Goal: Task Accomplishment & Management: Complete application form

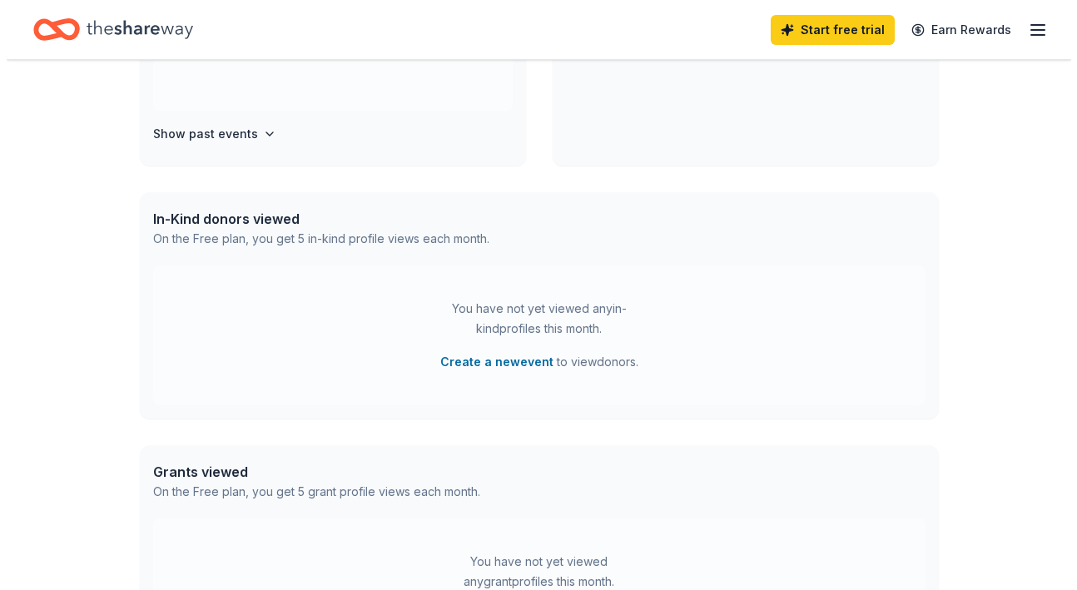
scroll to position [383, 0]
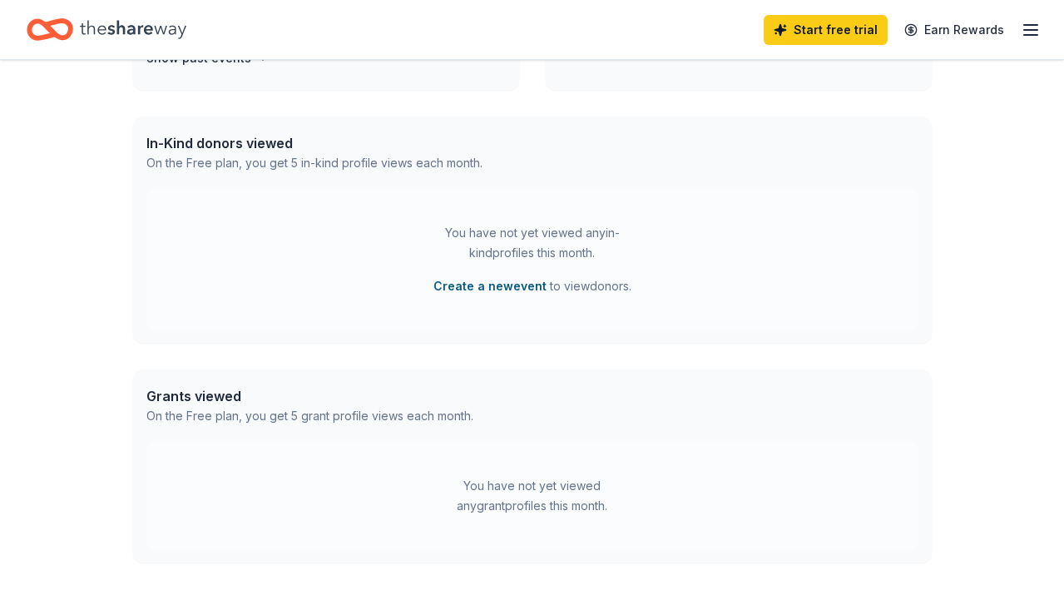
click at [504, 284] on button "Create a new event" at bounding box center [490, 286] width 113 height 20
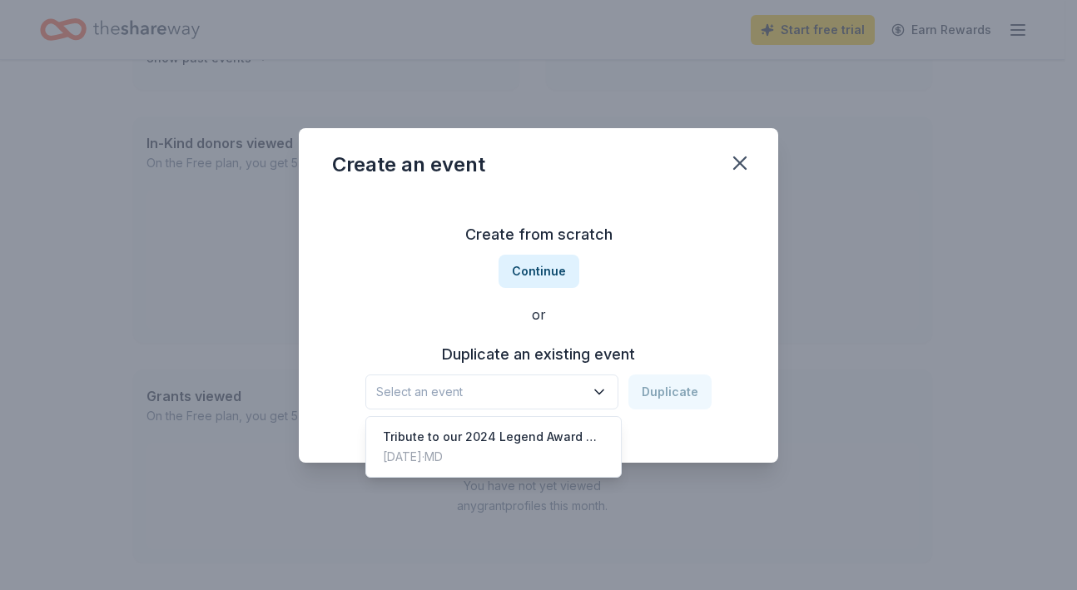
click at [503, 383] on span "Select an event" at bounding box center [480, 392] width 208 height 20
click at [484, 448] on div "[DATE] · MD" at bounding box center [493, 457] width 221 height 20
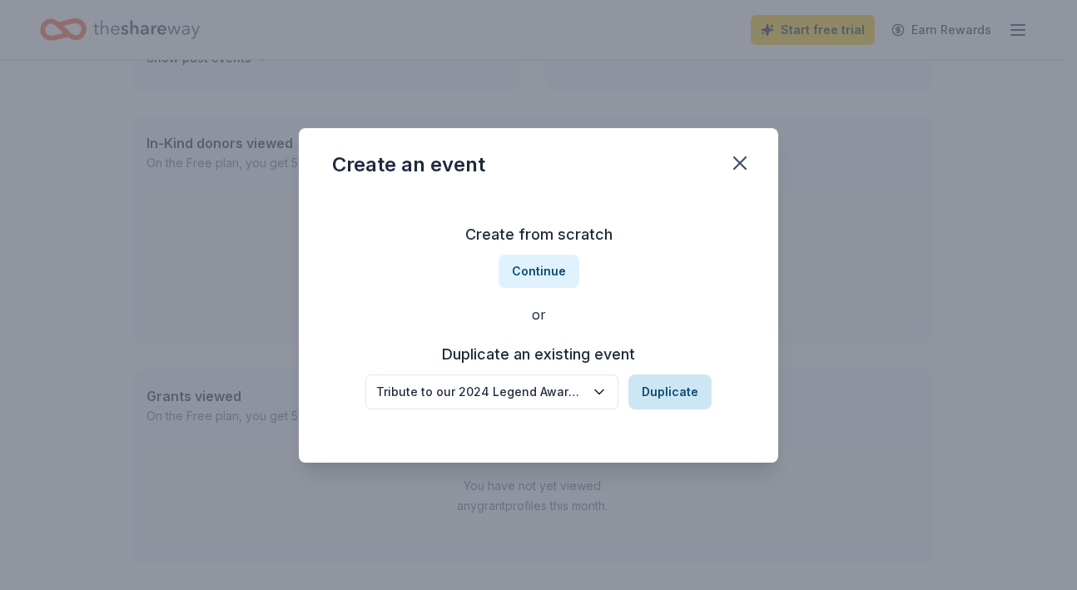
click at [651, 393] on button "Duplicate" at bounding box center [669, 391] width 83 height 35
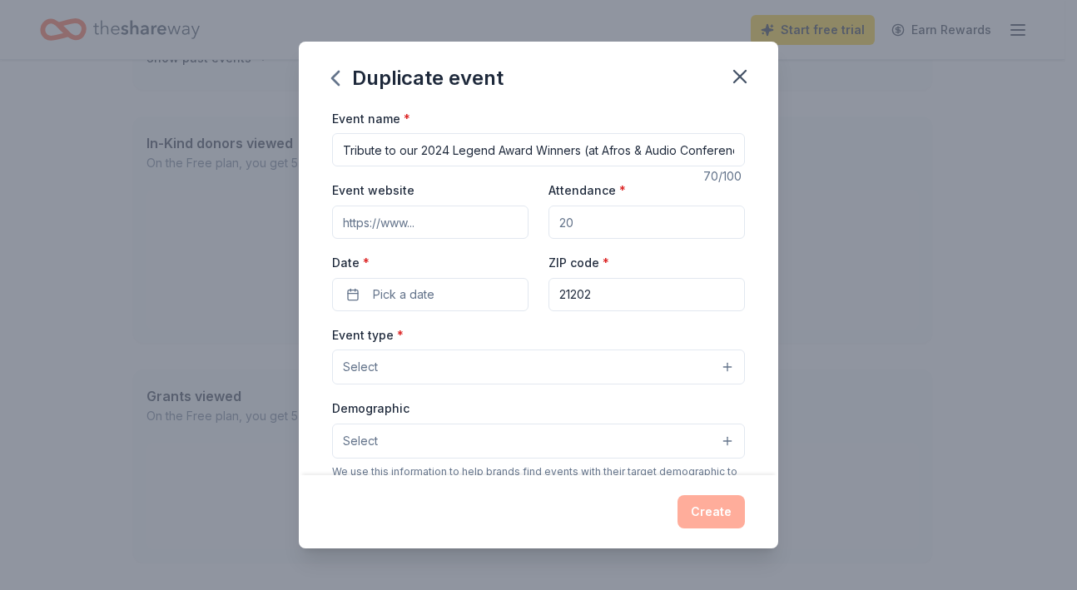
click at [449, 153] on input "Tribute to our 2024 Legend Award Winners (at Afros & Audio Conference)" at bounding box center [538, 149] width 413 height 33
type input "2025 Black Podcasting Awards Ceremony (at Afros & Audio Podcast Festival)"
paste input "[URL][DOMAIN_NAME]"
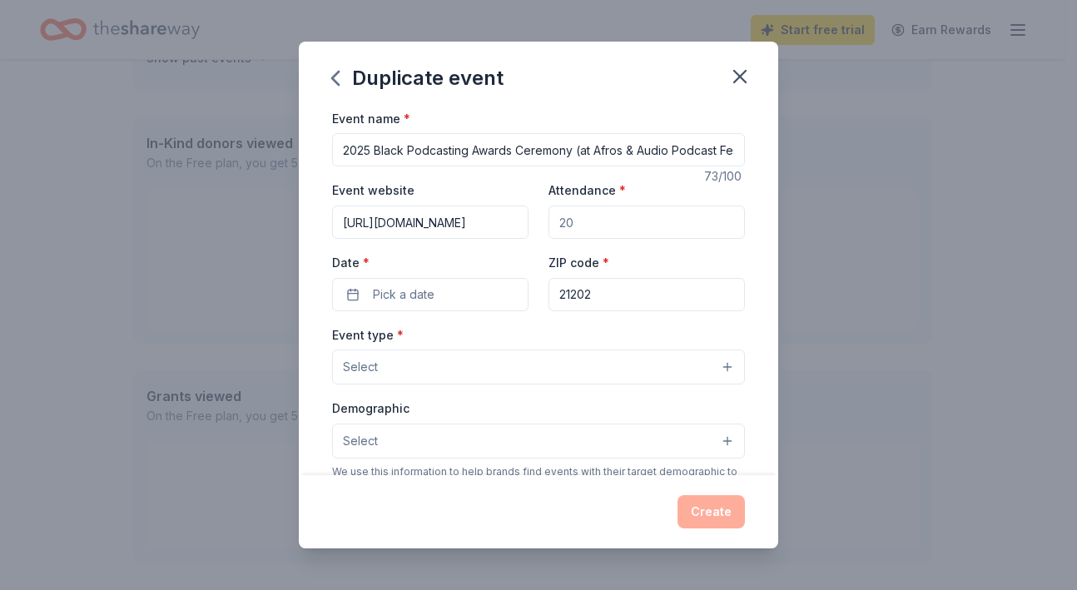
scroll to position [0, 47]
type input "[URL][DOMAIN_NAME]"
type input "72"
click at [397, 300] on span "Pick a date" at bounding box center [404, 295] width 62 height 20
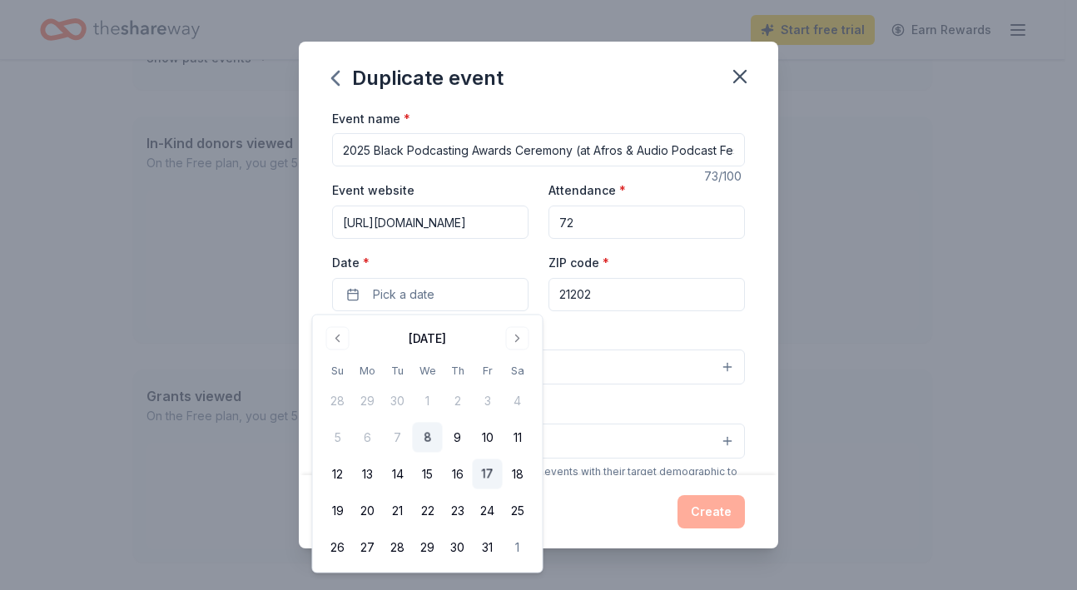
click at [486, 467] on button "17" at bounding box center [488, 474] width 30 height 30
click at [599, 287] on input "21202" at bounding box center [646, 294] width 196 height 33
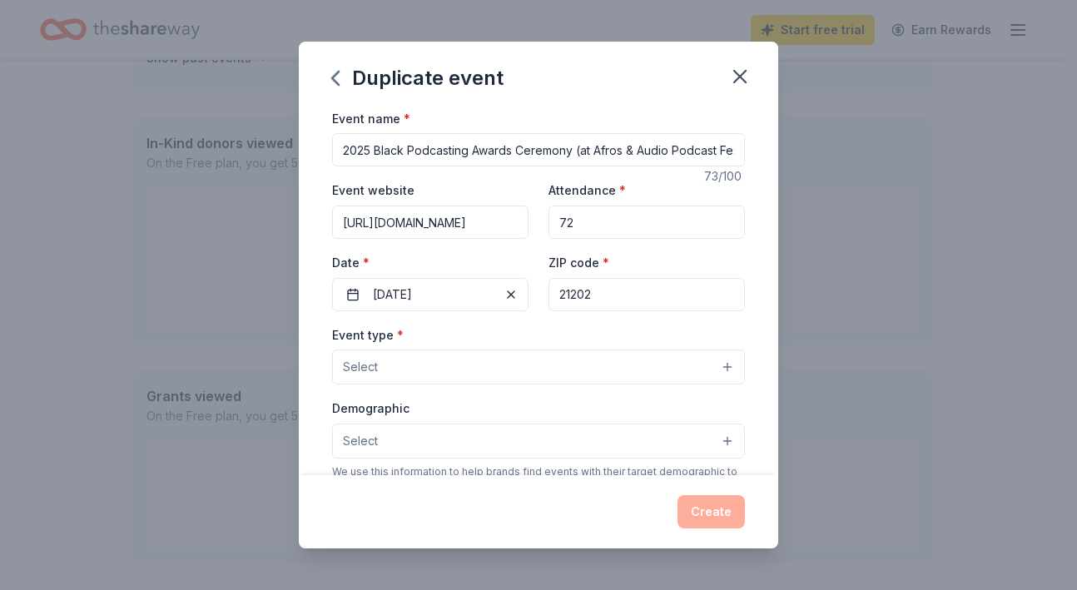
paste input "1"
type input "21201"
click at [450, 368] on button "Select" at bounding box center [538, 367] width 413 height 35
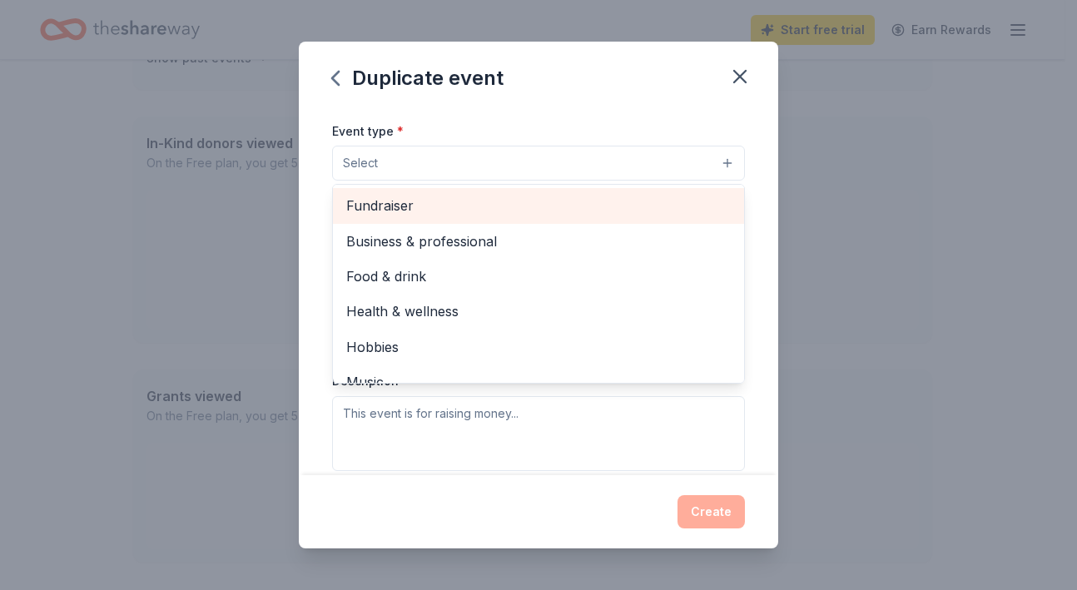
click at [513, 214] on span "Fundraiser" at bounding box center [538, 206] width 384 height 22
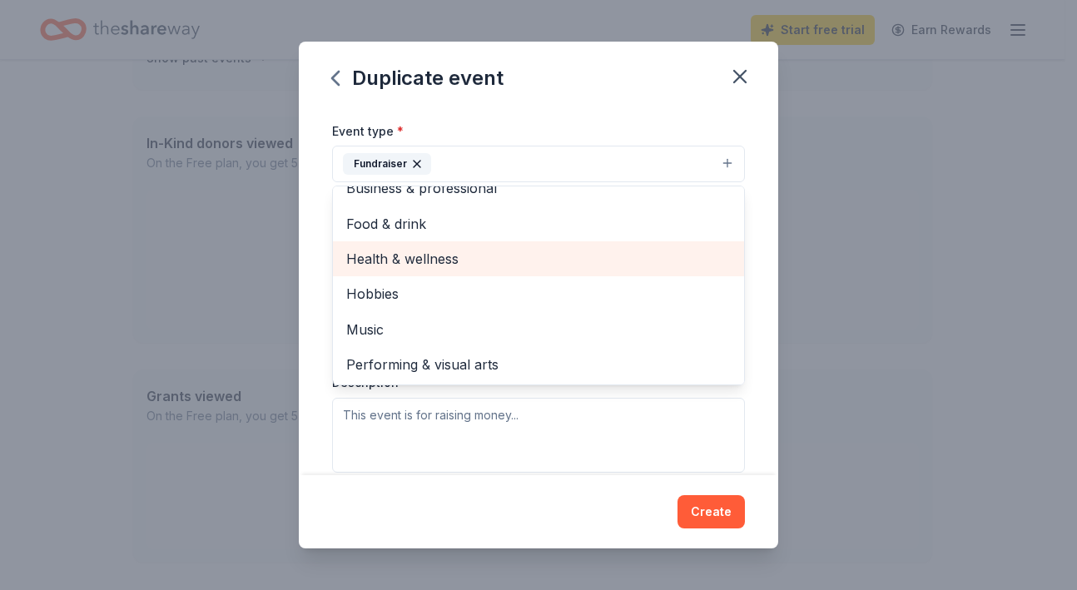
scroll to position [20, 0]
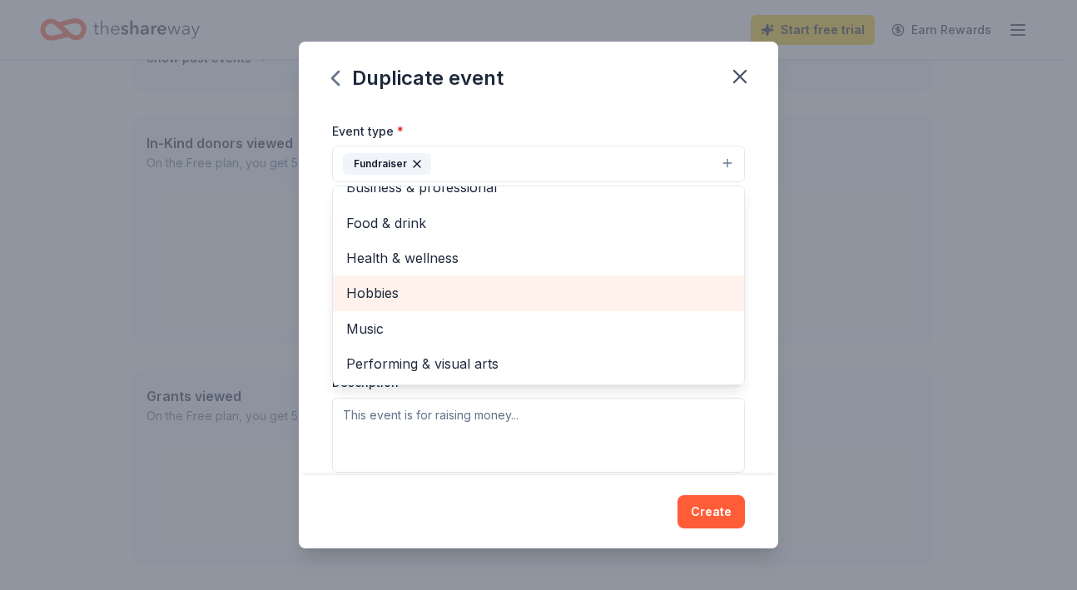
click at [402, 292] on span "Hobbies" at bounding box center [538, 293] width 384 height 22
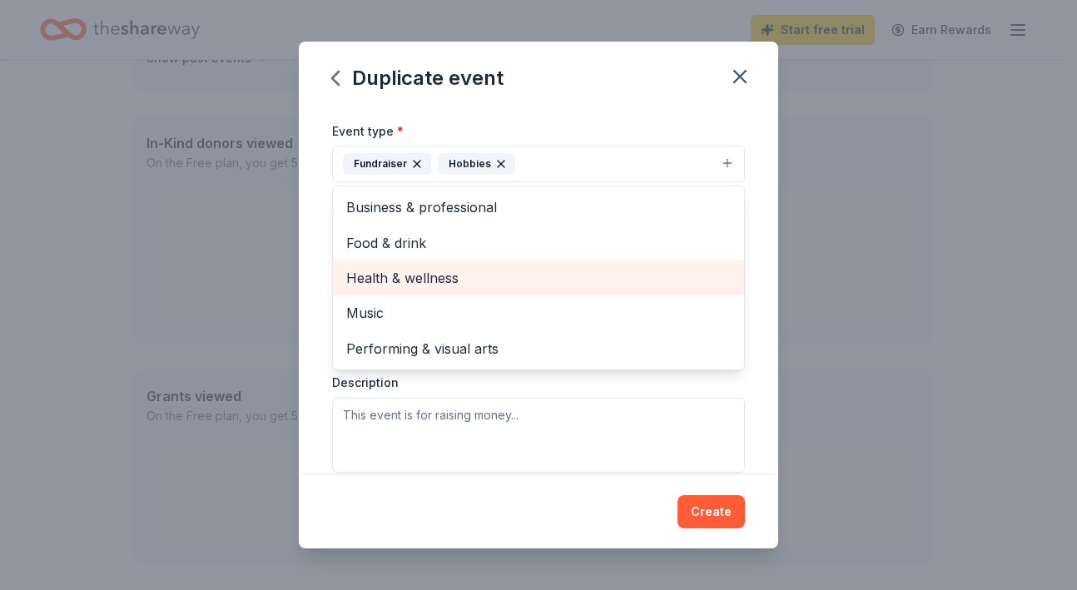
scroll to position [0, 0]
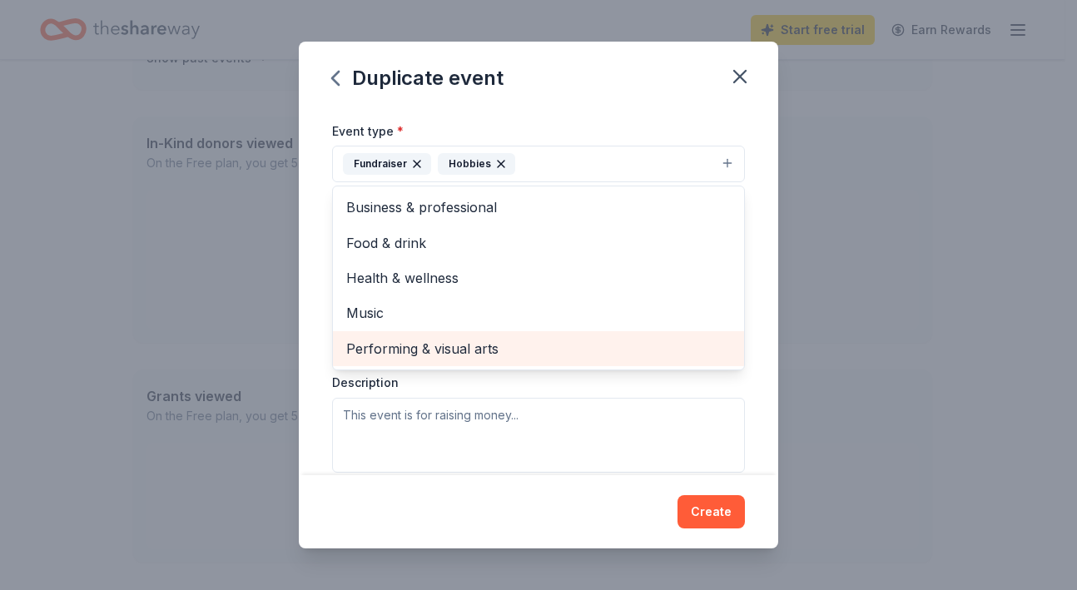
click at [382, 342] on span "Performing & visual arts" at bounding box center [538, 349] width 384 height 22
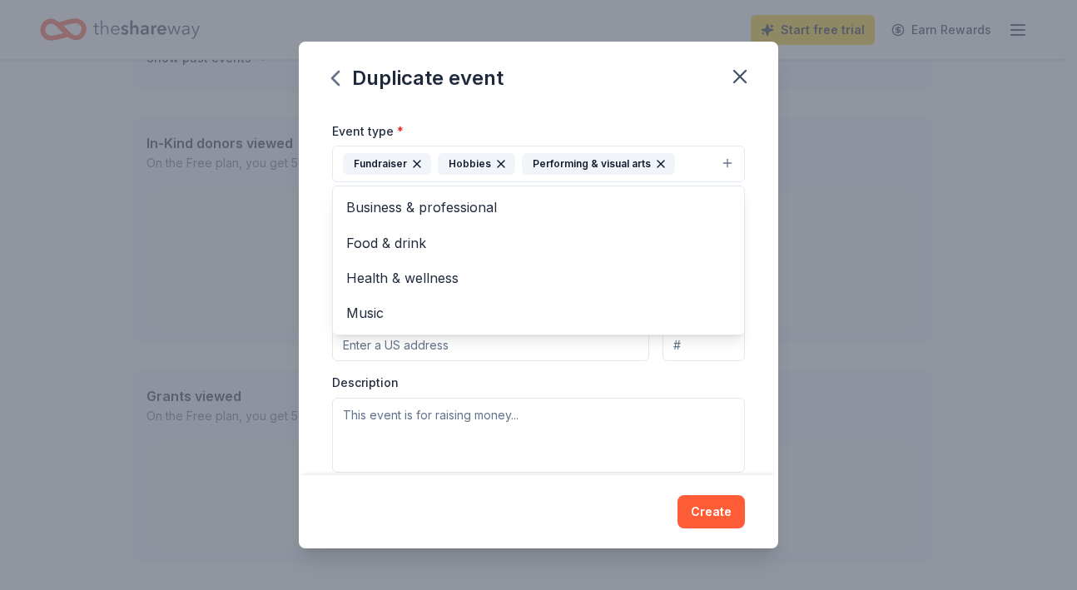
click at [657, 161] on icon "button" at bounding box center [660, 164] width 7 height 7
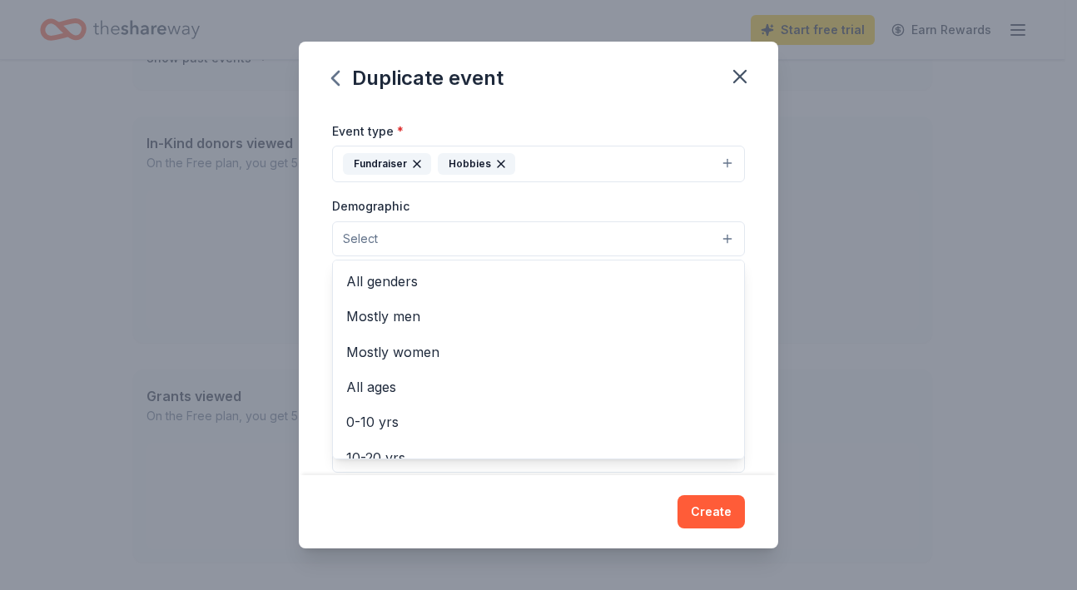
click at [623, 249] on button "Select" at bounding box center [538, 238] width 413 height 35
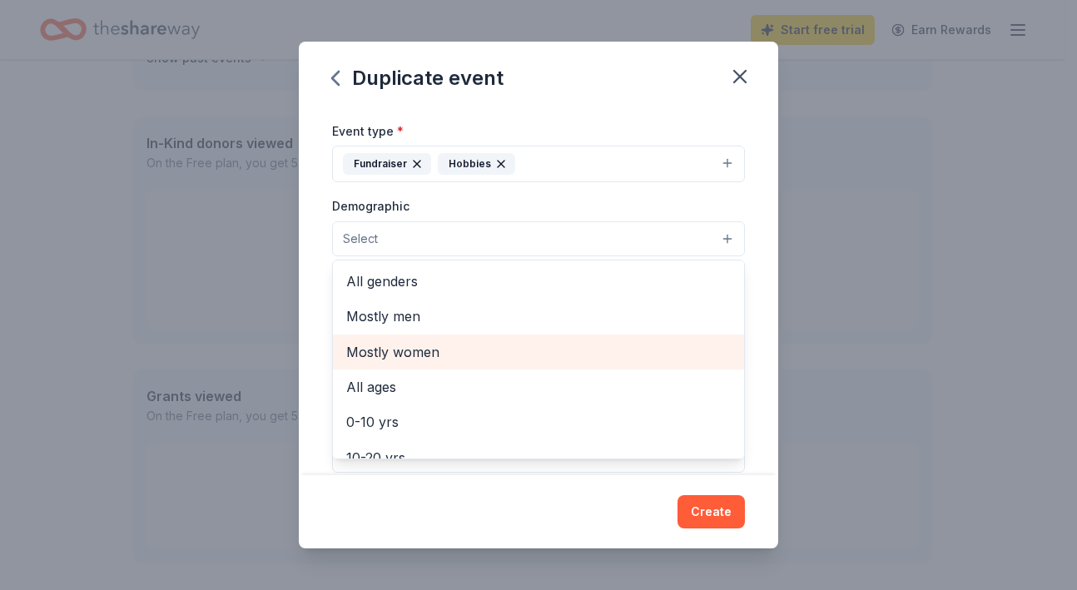
click at [488, 344] on span "Mostly women" at bounding box center [538, 352] width 384 height 22
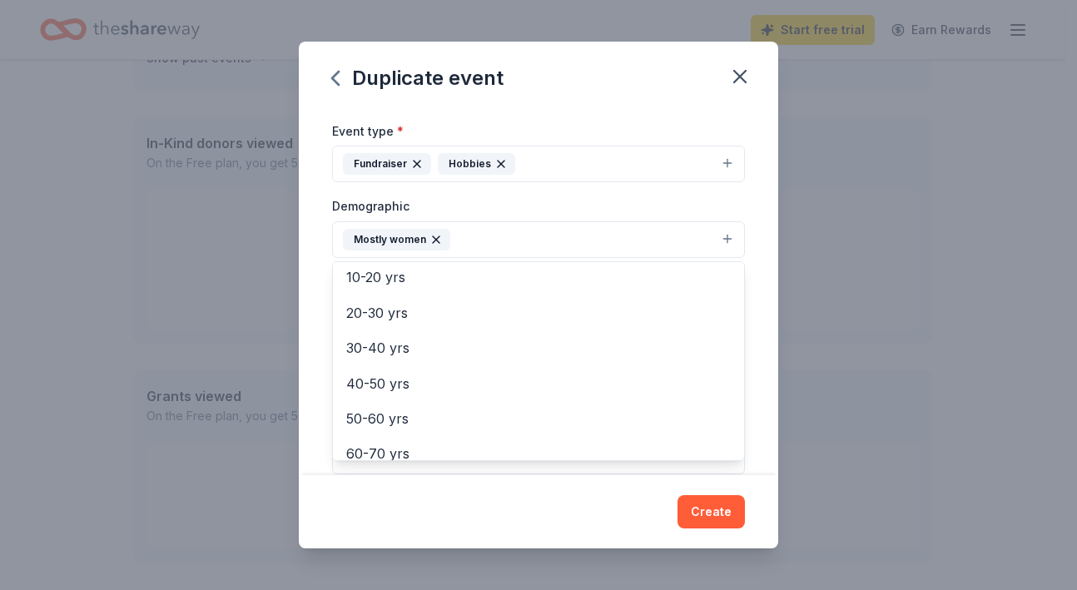
scroll to position [176, 0]
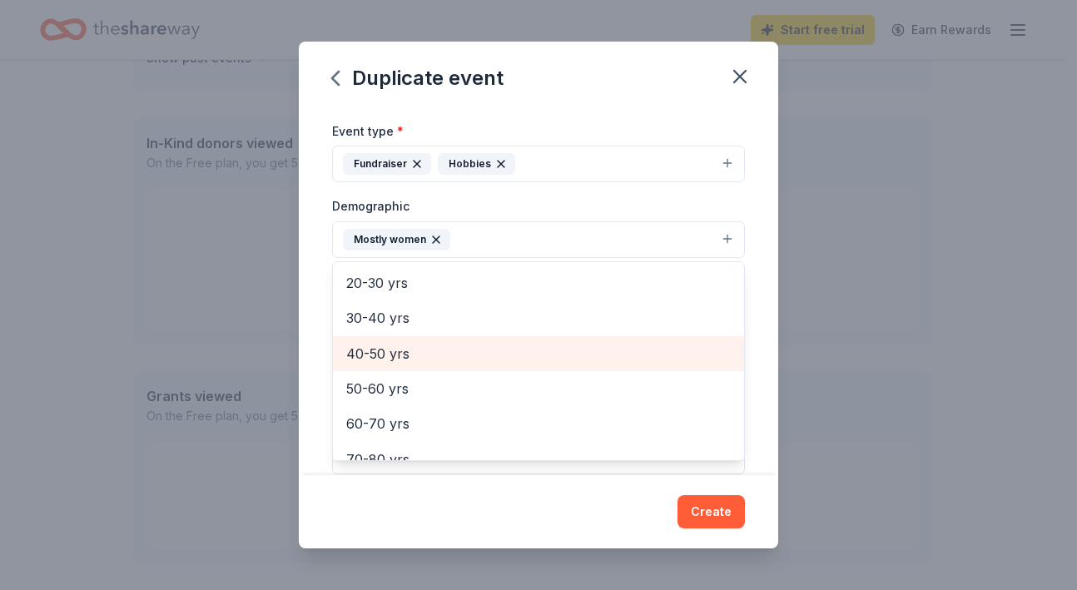
click at [508, 350] on span "40-50 yrs" at bounding box center [538, 354] width 384 height 22
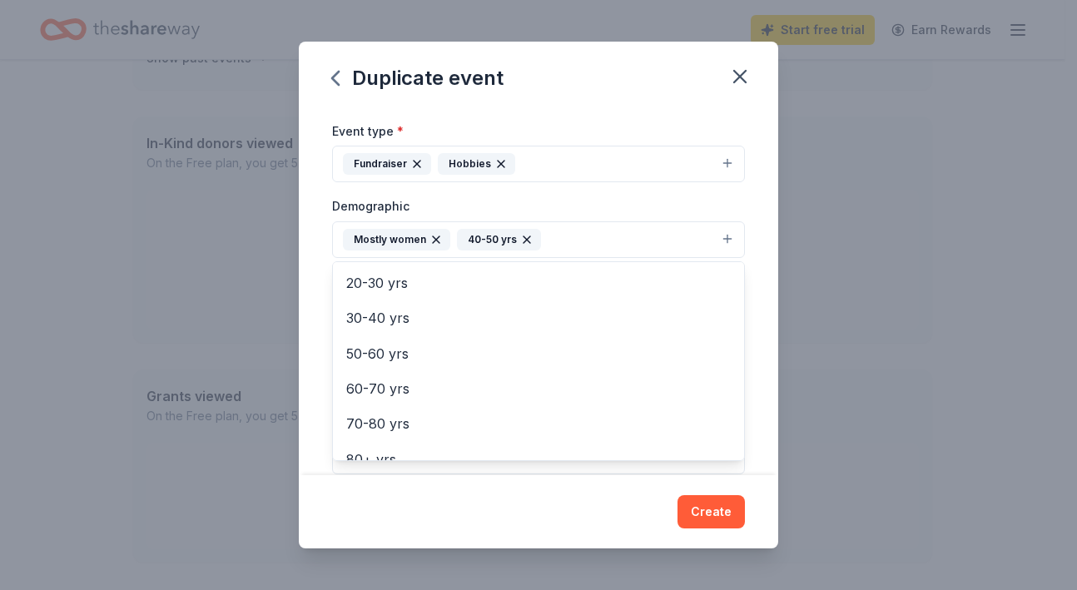
click at [310, 289] on div "Event name * 2025 Black Podcasting Awards Ceremony (at Afros & Audio Podcast Fe…" at bounding box center [538, 291] width 479 height 367
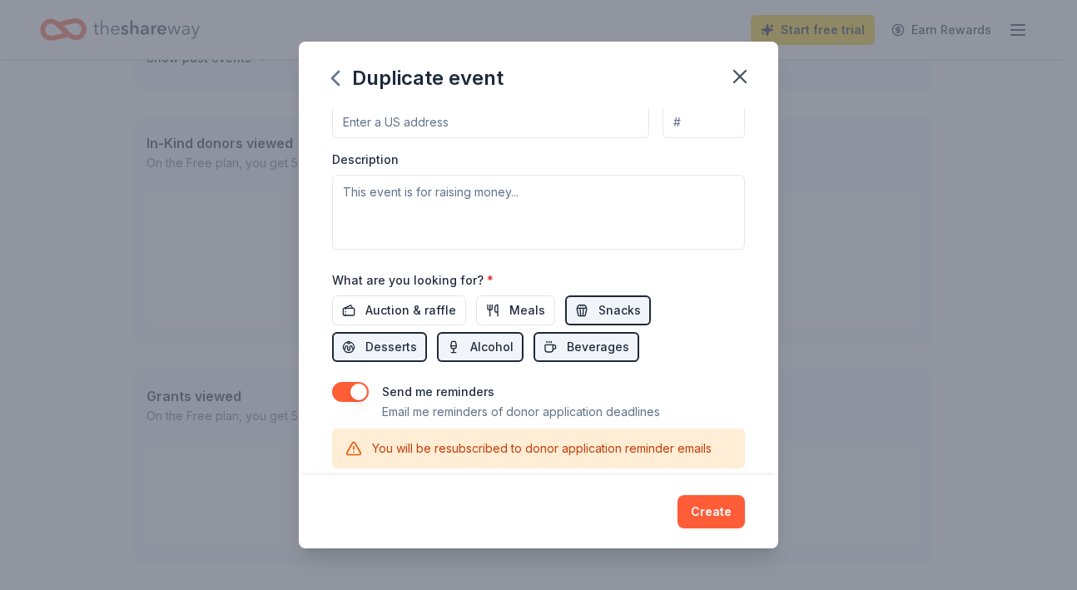
scroll to position [441, 0]
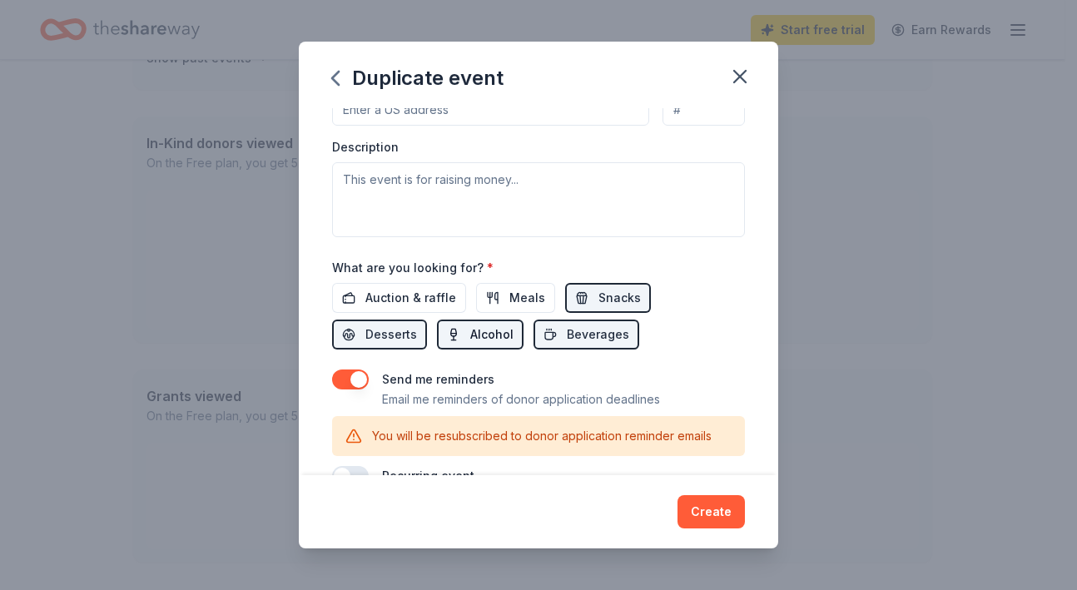
click at [496, 338] on span "Alcohol" at bounding box center [491, 335] width 43 height 20
click at [395, 338] on span "Desserts" at bounding box center [391, 335] width 52 height 20
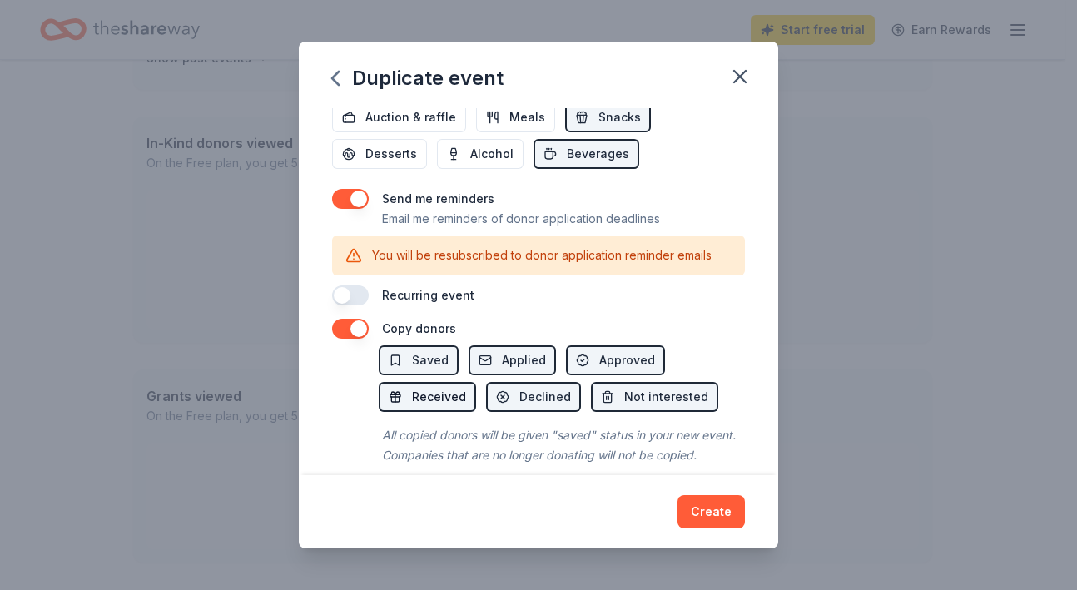
scroll to position [635, 0]
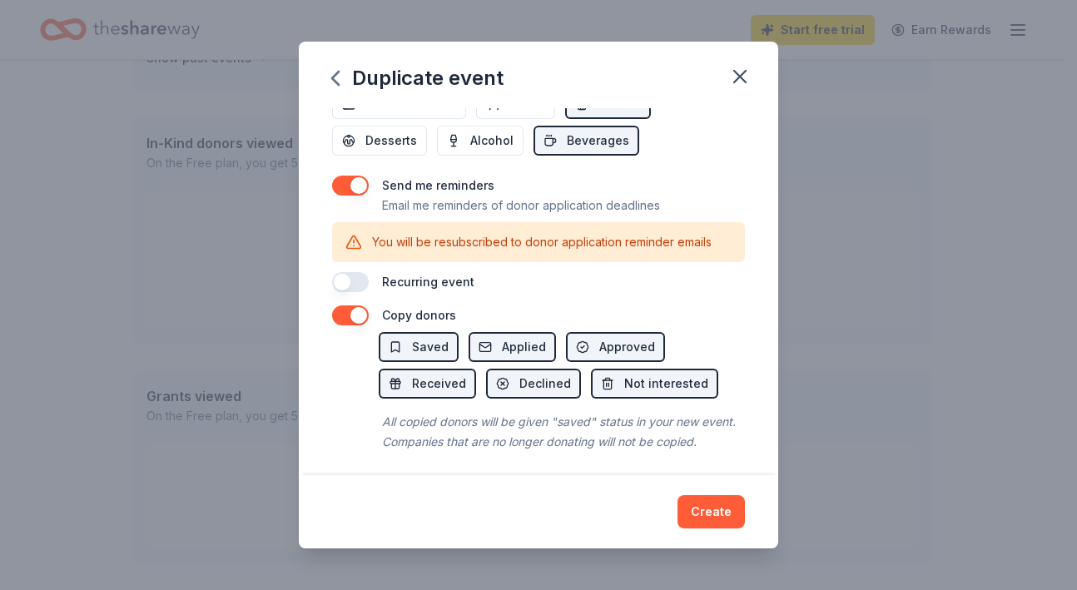
click at [344, 312] on button "button" at bounding box center [350, 315] width 37 height 20
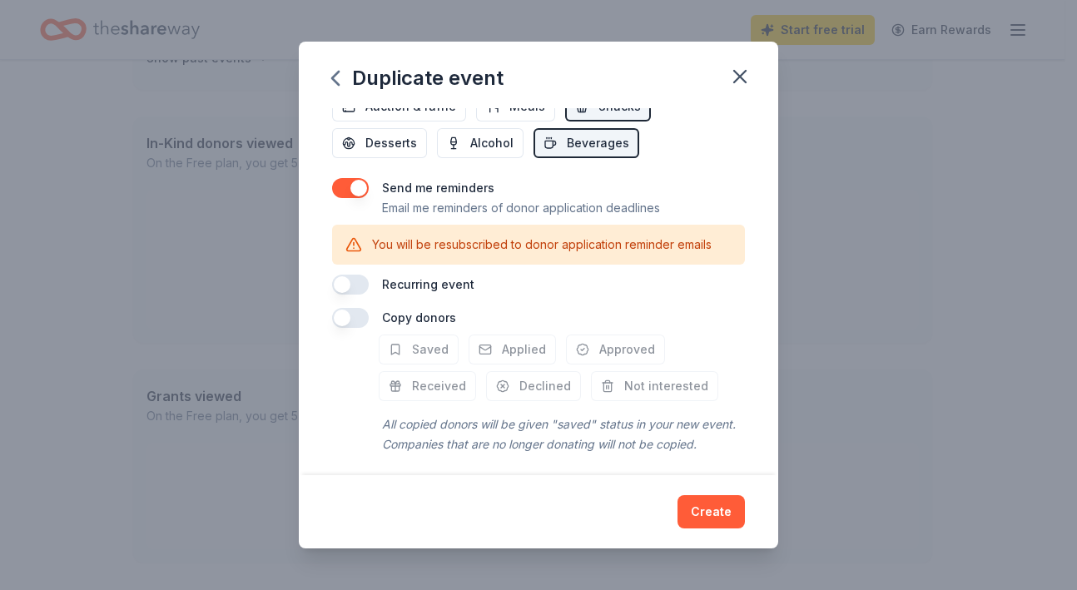
scroll to position [632, 0]
click at [356, 320] on button "button" at bounding box center [350, 318] width 37 height 20
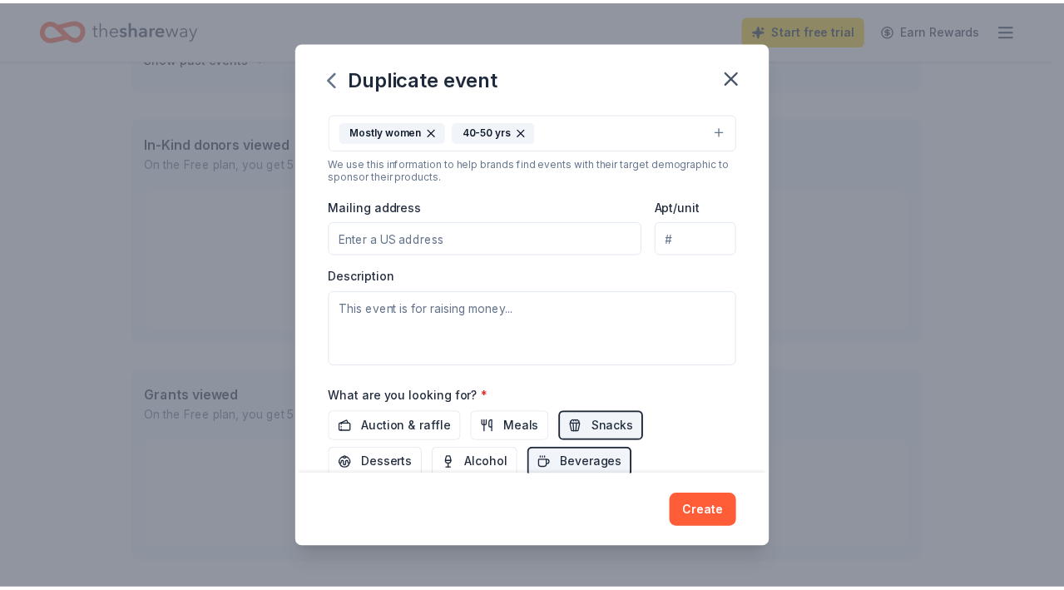
scroll to position [556, 0]
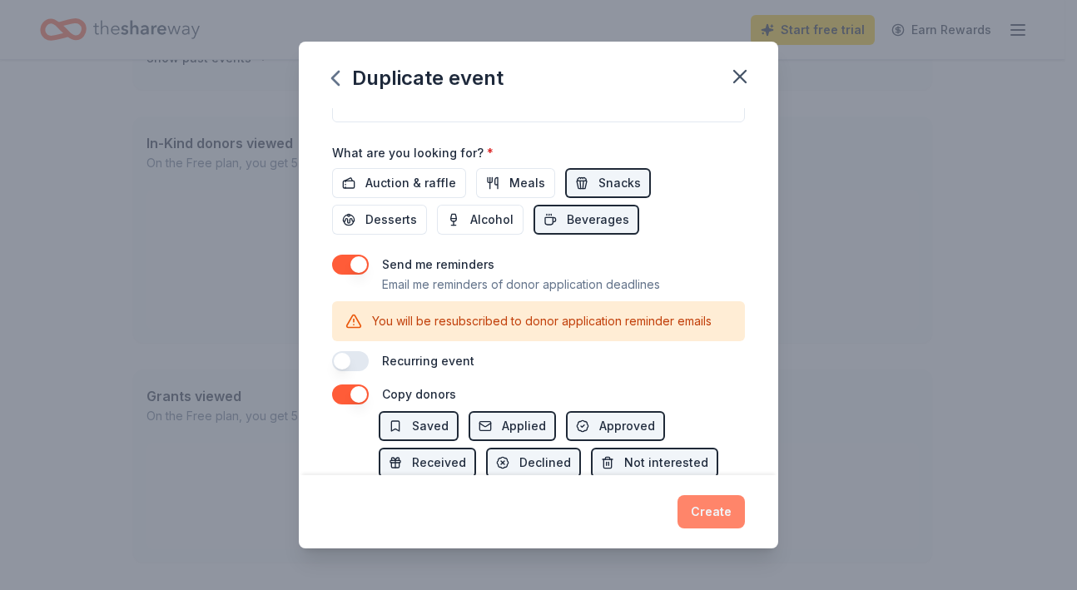
click at [730, 510] on button "Create" at bounding box center [710, 511] width 67 height 33
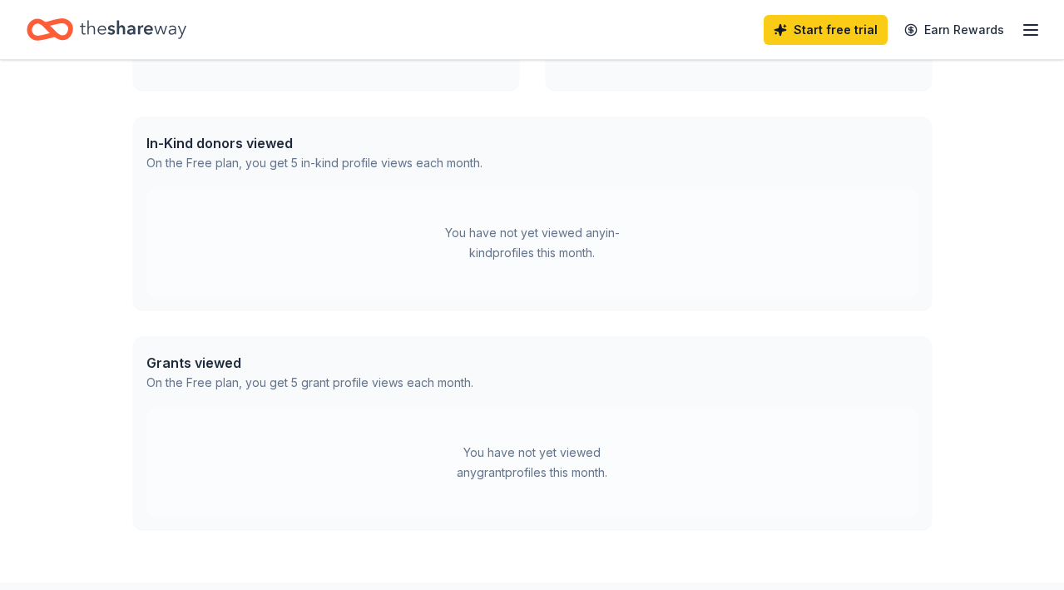
scroll to position [255, 0]
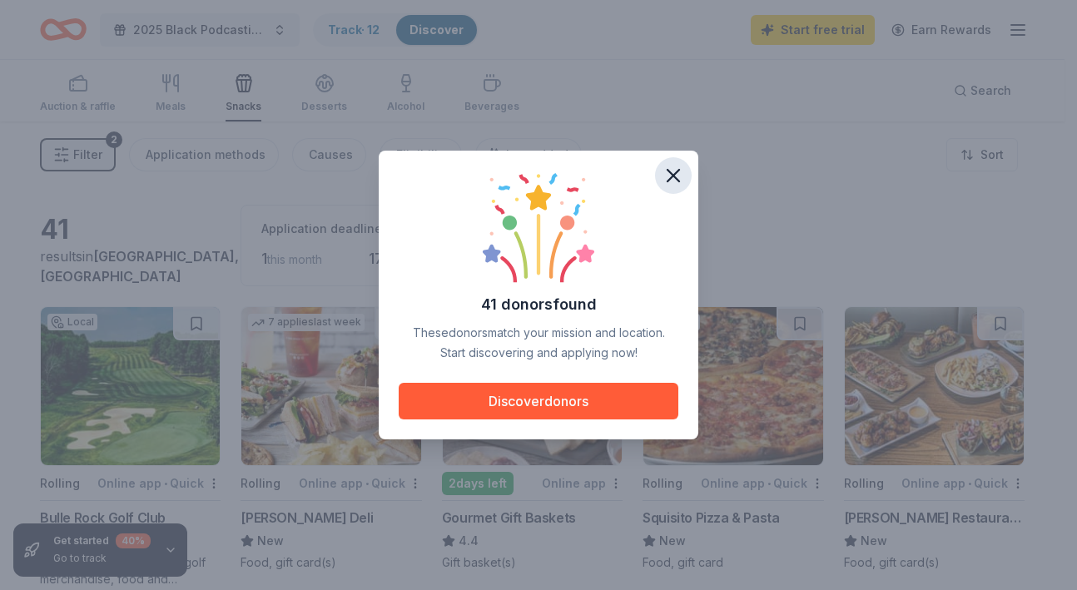
click at [675, 171] on icon "button" at bounding box center [673, 176] width 12 height 12
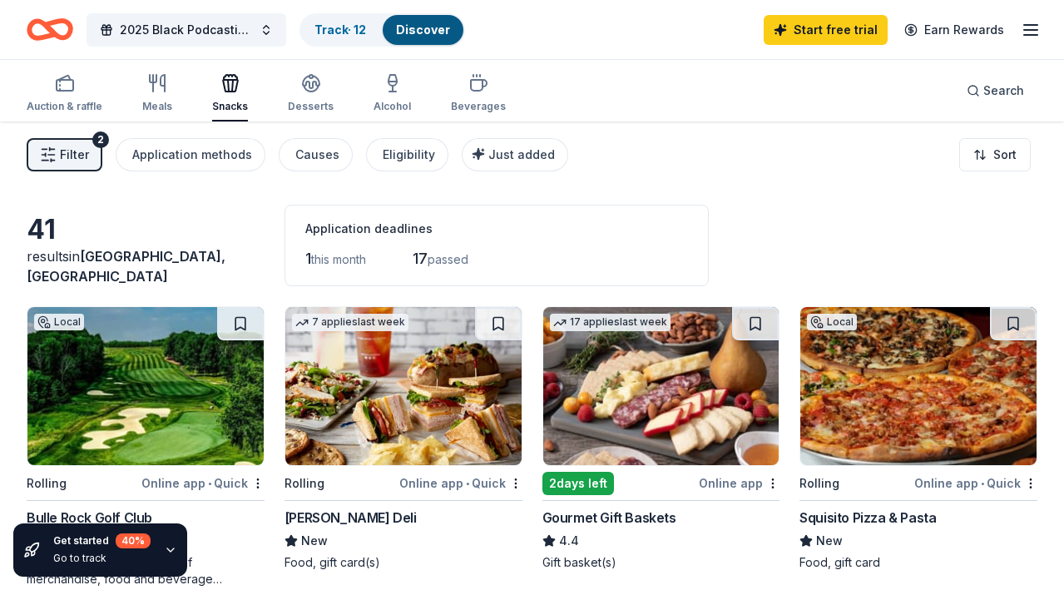
click at [57, 161] on icon "button" at bounding box center [48, 154] width 17 height 17
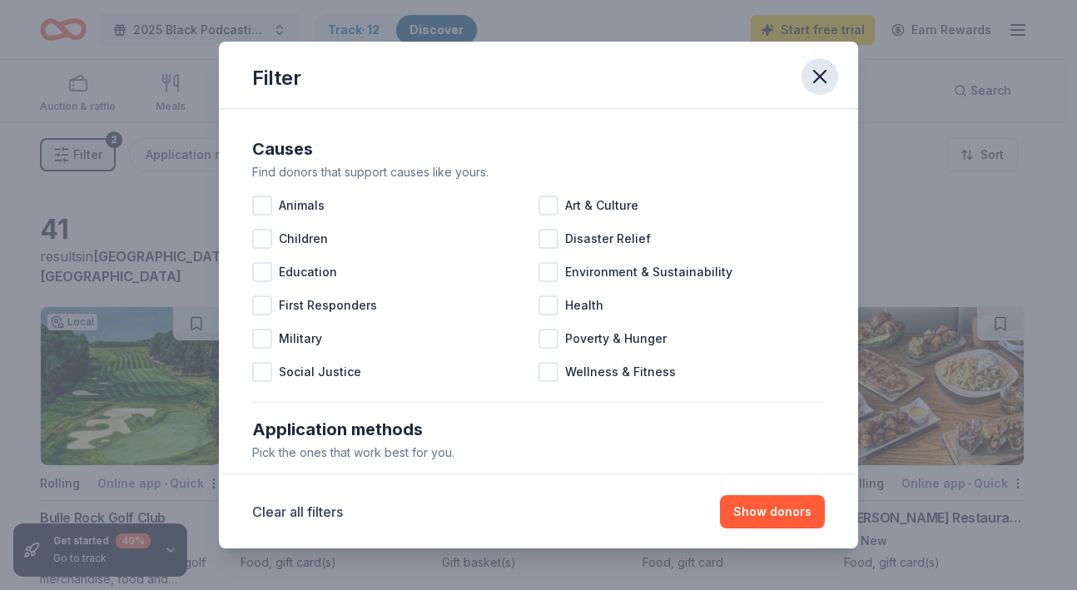
click at [822, 76] on icon "button" at bounding box center [819, 76] width 23 height 23
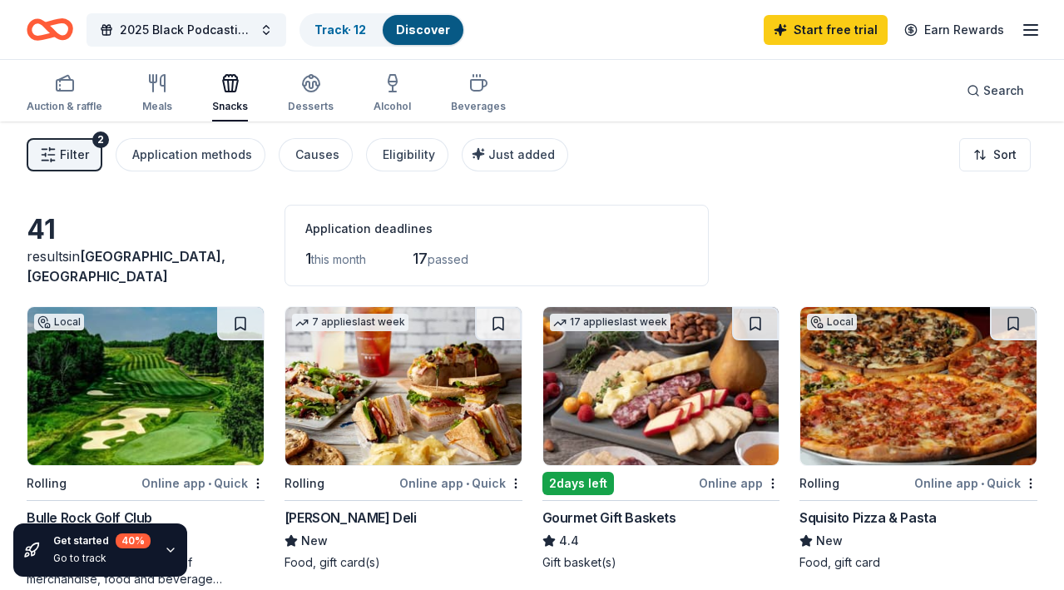
click at [1021, 31] on icon "button" at bounding box center [1031, 30] width 20 height 20
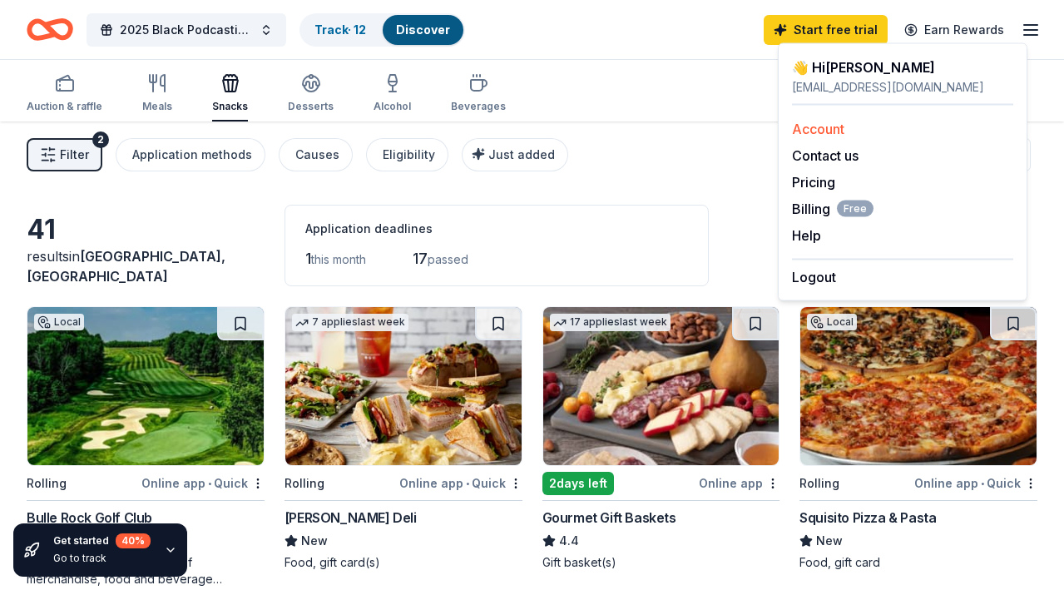
click at [820, 129] on link "Account" at bounding box center [818, 129] width 52 height 17
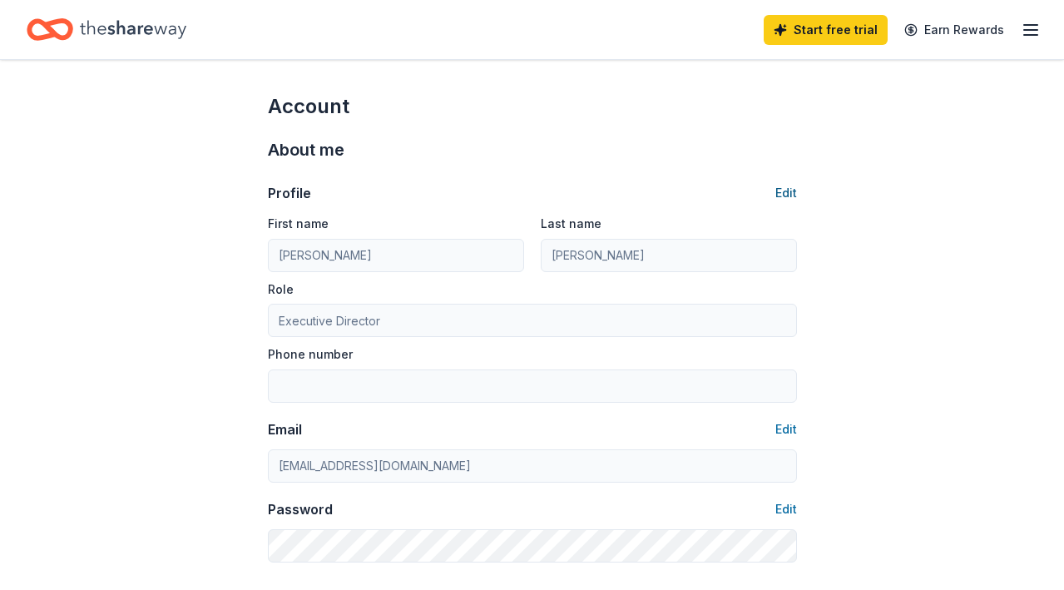
click at [796, 192] on button "Edit" at bounding box center [787, 193] width 22 height 20
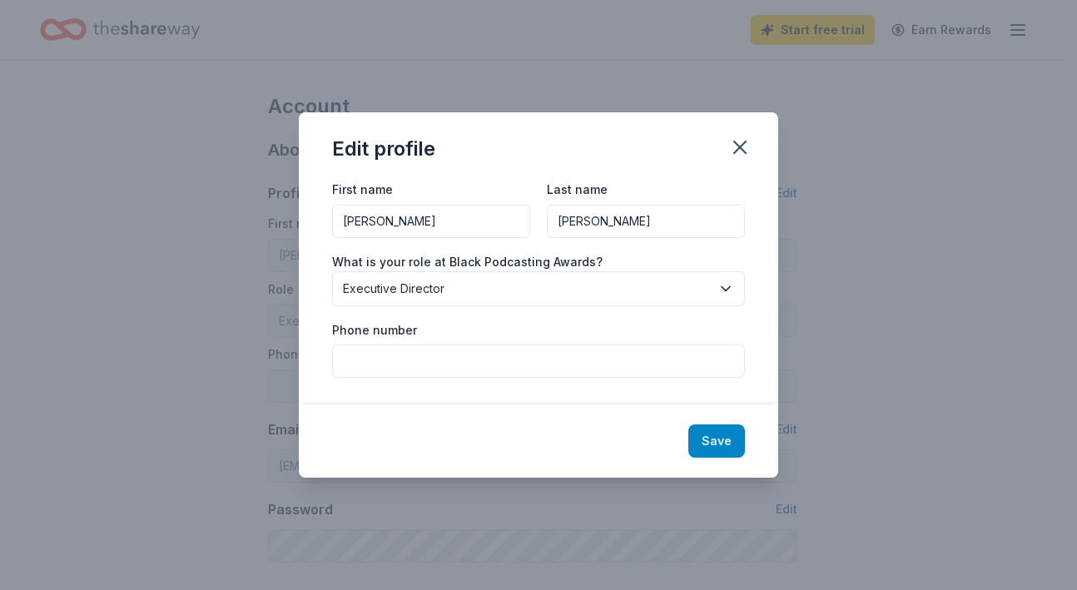
click at [705, 429] on button "Save" at bounding box center [716, 440] width 57 height 33
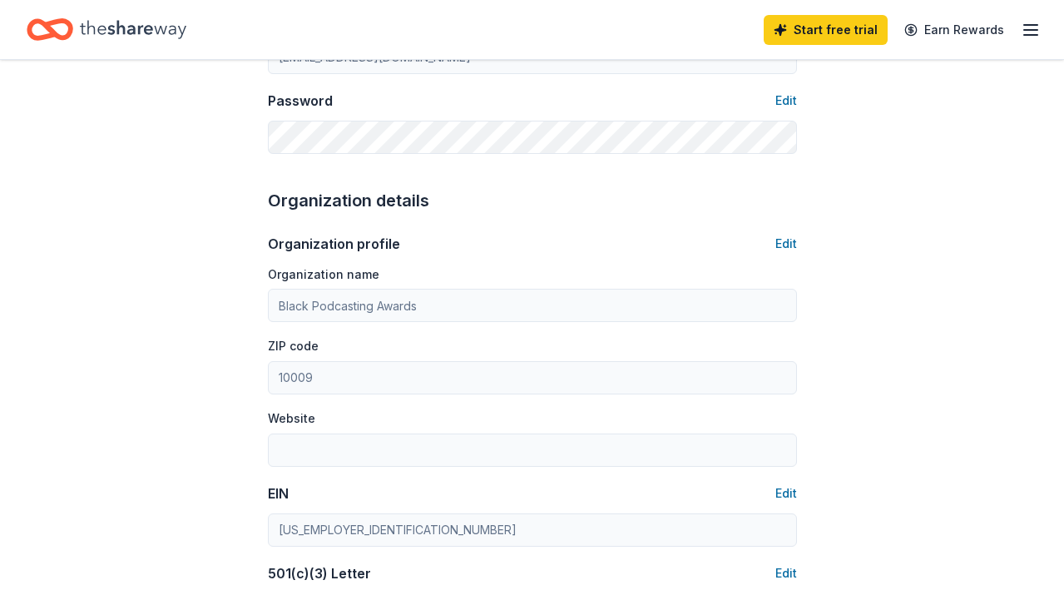
scroll to position [409, 0]
click at [792, 234] on button "Edit" at bounding box center [787, 243] width 22 height 20
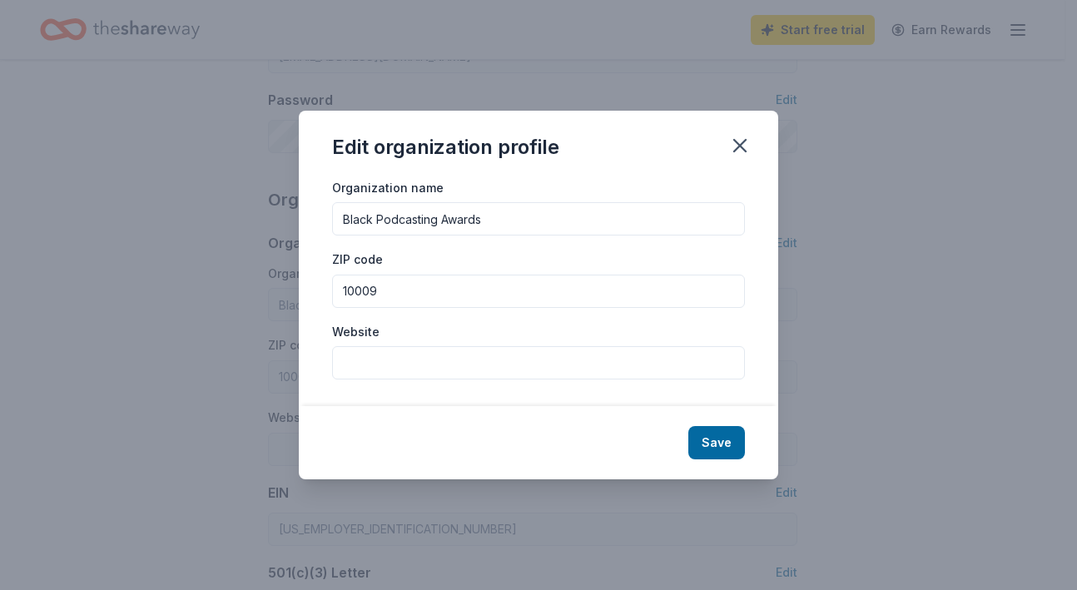
click at [497, 359] on input "Website" at bounding box center [538, 362] width 413 height 33
paste input "[URL][DOMAIN_NAME]"
type input "[URL][DOMAIN_NAME]"
click at [714, 448] on button "Save" at bounding box center [716, 442] width 57 height 33
click at [690, 154] on div "Edit organization profile" at bounding box center [538, 144] width 479 height 67
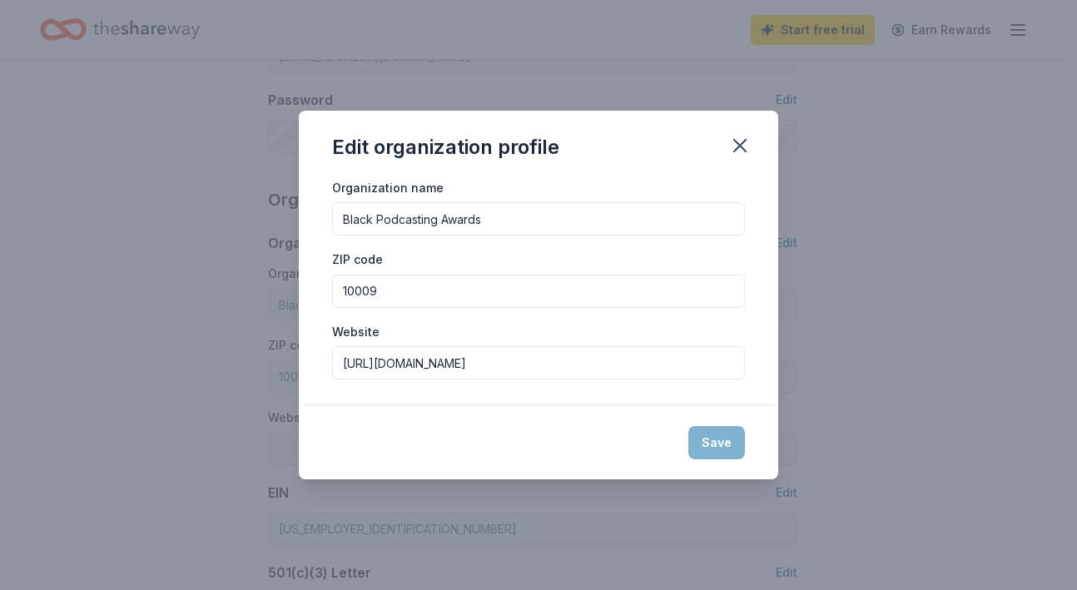
click at [617, 372] on input "[URL][DOMAIN_NAME]" at bounding box center [538, 362] width 413 height 33
click at [707, 436] on div "Save" at bounding box center [538, 442] width 479 height 73
click at [736, 140] on icon "button" at bounding box center [739, 145] width 23 height 23
click at [737, 151] on icon "button" at bounding box center [739, 145] width 23 height 23
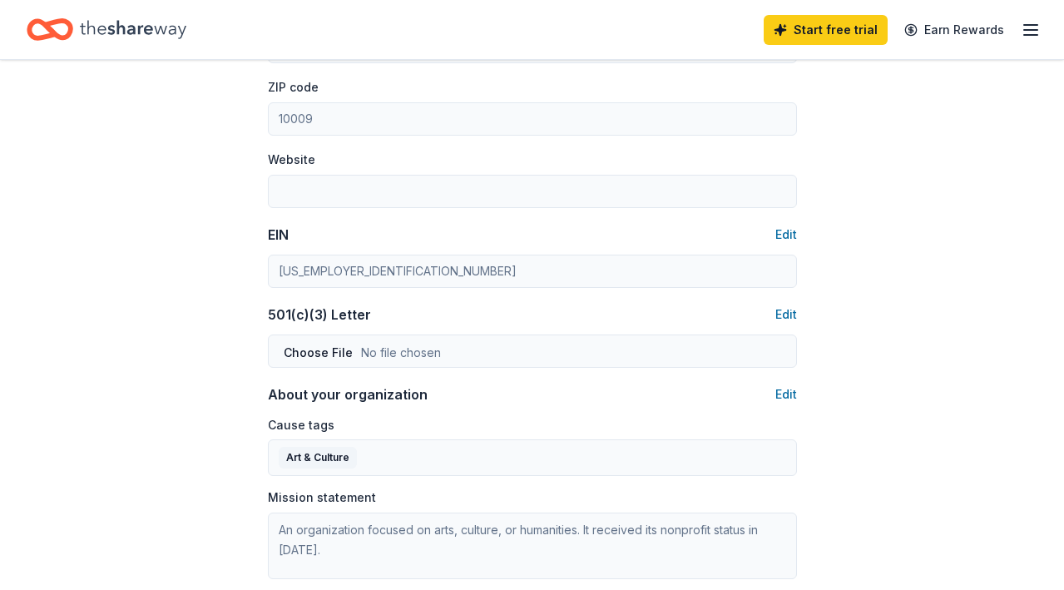
scroll to position [725, 0]
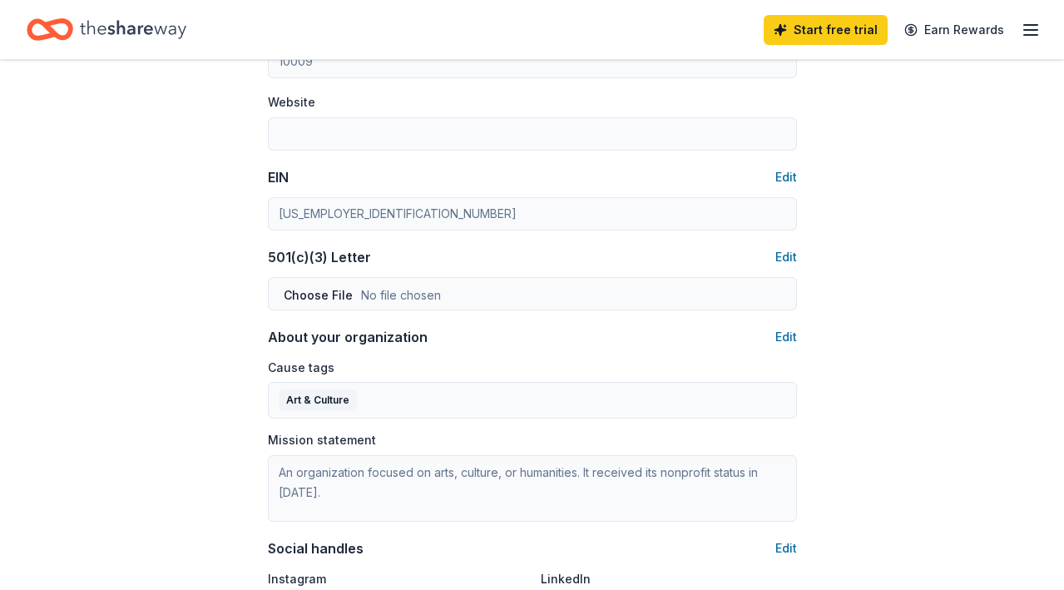
type input "[URL][DOMAIN_NAME]"
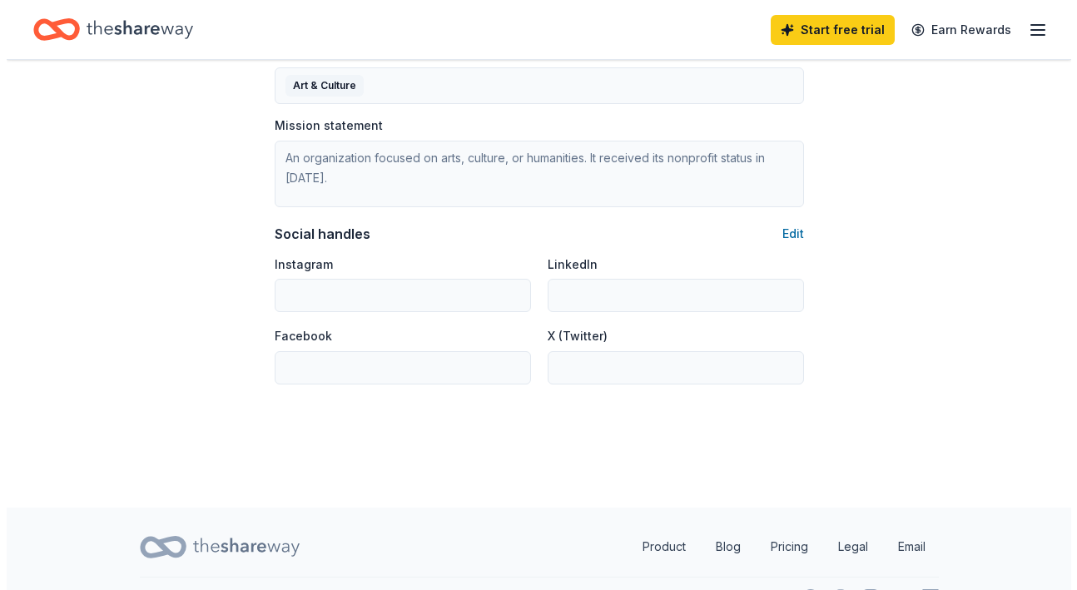
scroll to position [1077, 0]
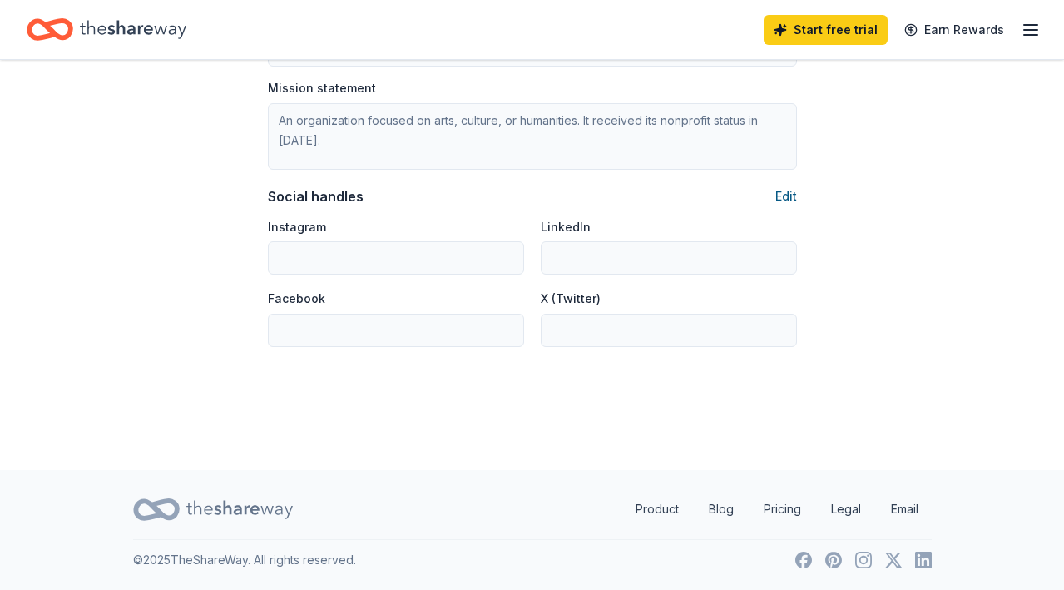
click at [788, 196] on button "Edit" at bounding box center [787, 196] width 22 height 20
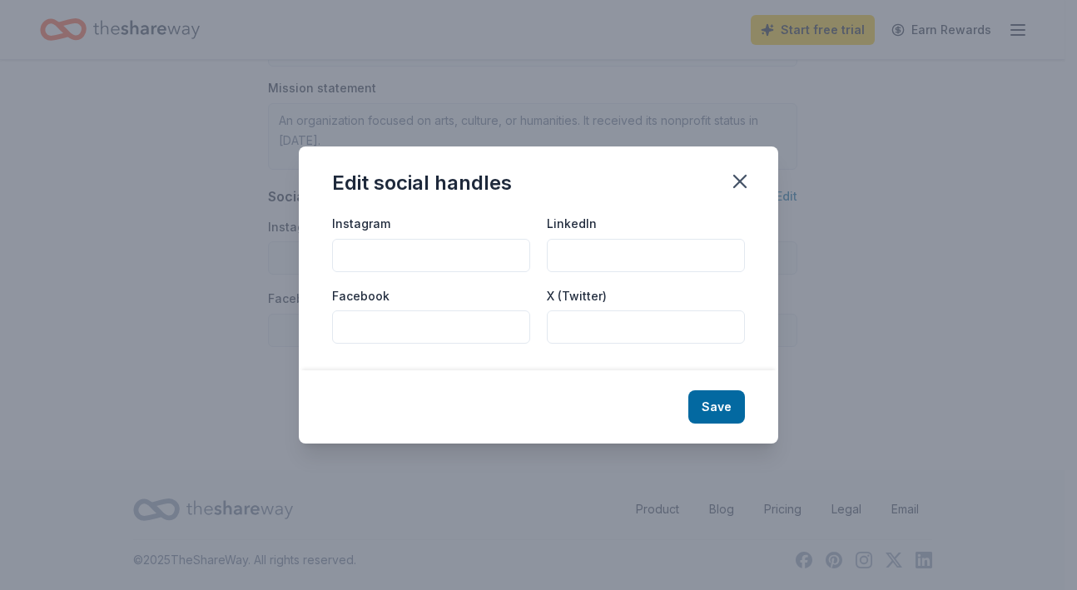
click at [465, 251] on input "Instagram" at bounding box center [431, 255] width 198 height 33
paste input "[URL][DOMAIN_NAME]"
type input "[URL][DOMAIN_NAME]"
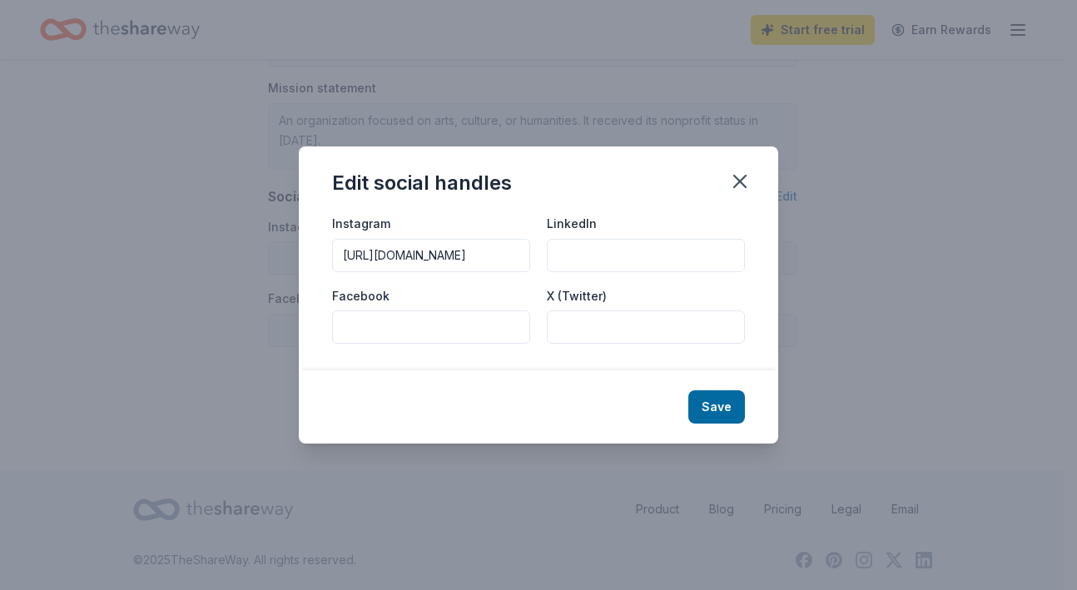
click at [587, 262] on input "LinkedIn" at bounding box center [646, 255] width 198 height 33
paste input "[URL][DOMAIN_NAME]"
type input "[URL][DOMAIN_NAME]"
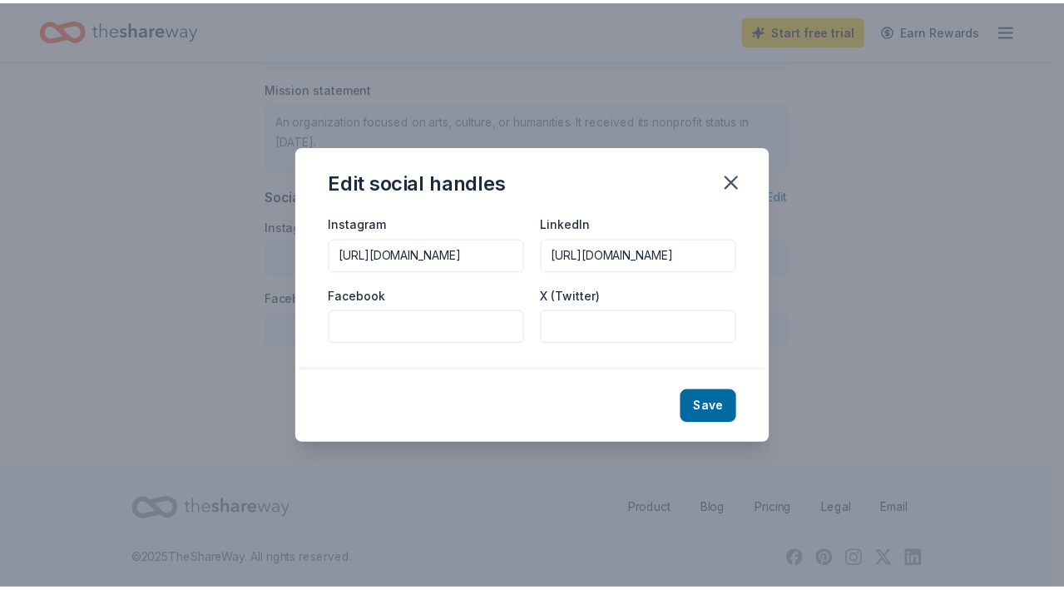
scroll to position [0, 0]
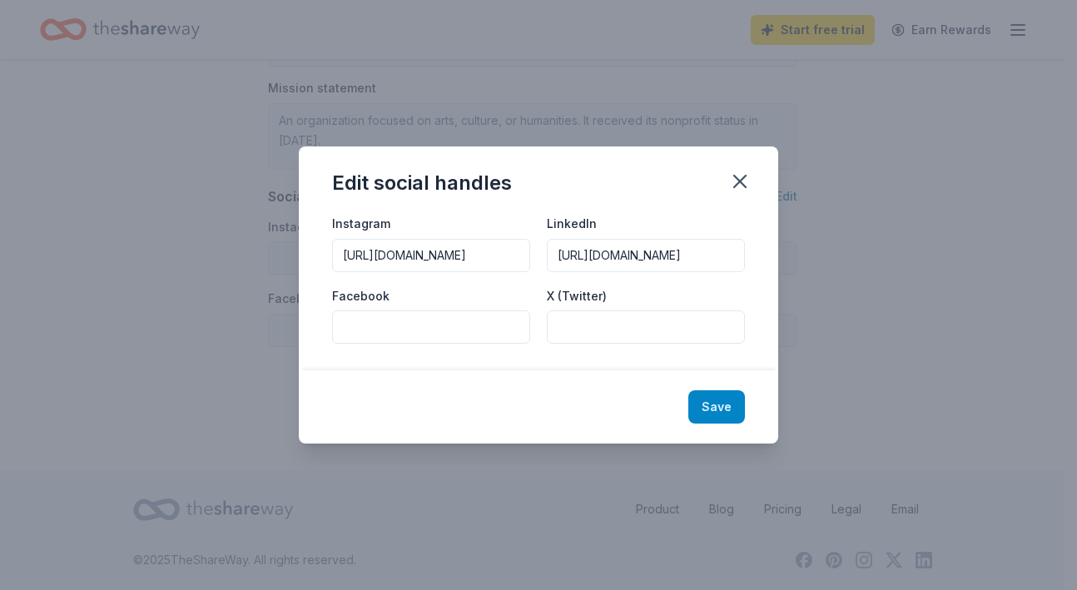
click at [732, 399] on button "Save" at bounding box center [716, 406] width 57 height 33
click at [739, 180] on icon "button" at bounding box center [740, 182] width 12 height 12
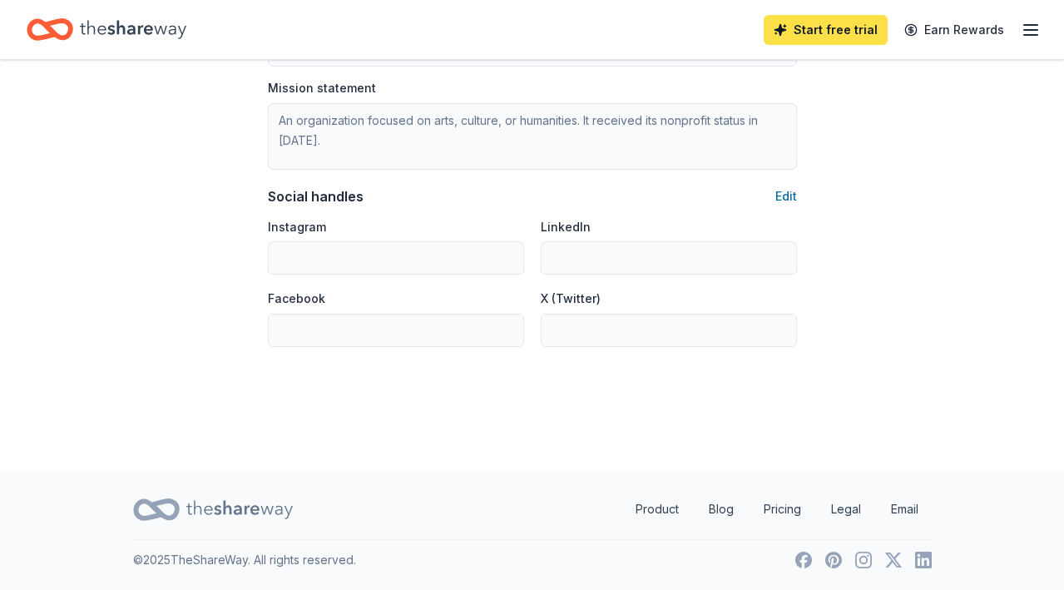
click at [797, 31] on link "Start free trial" at bounding box center [826, 30] width 124 height 30
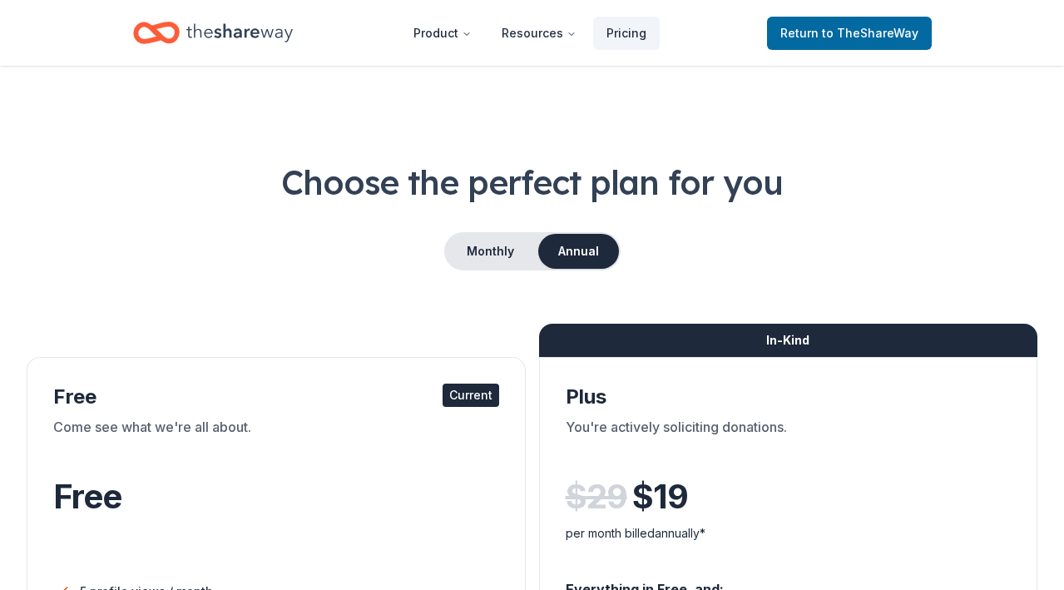
click at [131, 431] on div "Come see what we're all about." at bounding box center [276, 440] width 446 height 47
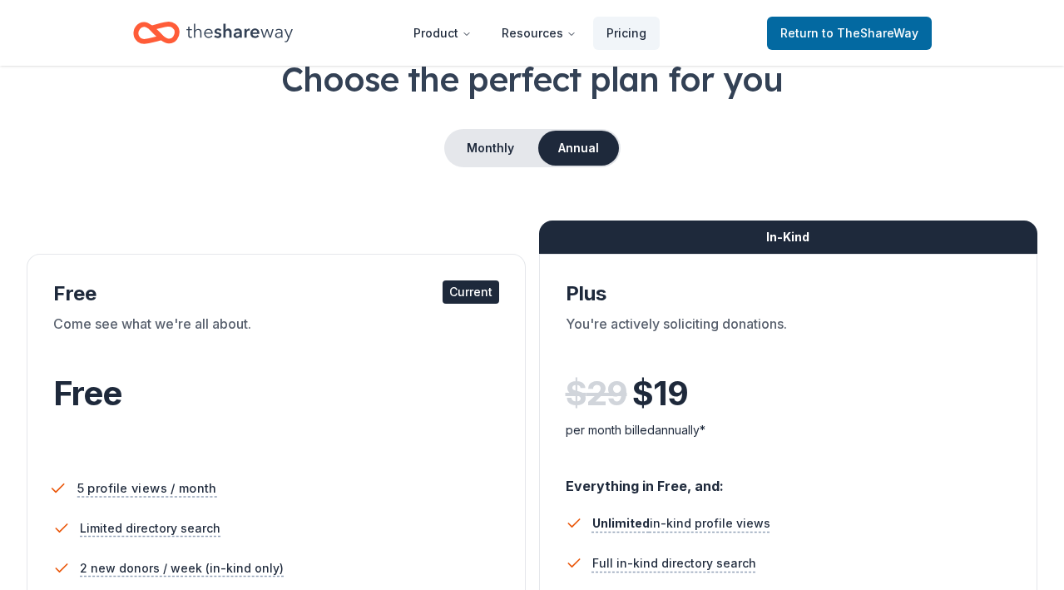
scroll to position [51, 0]
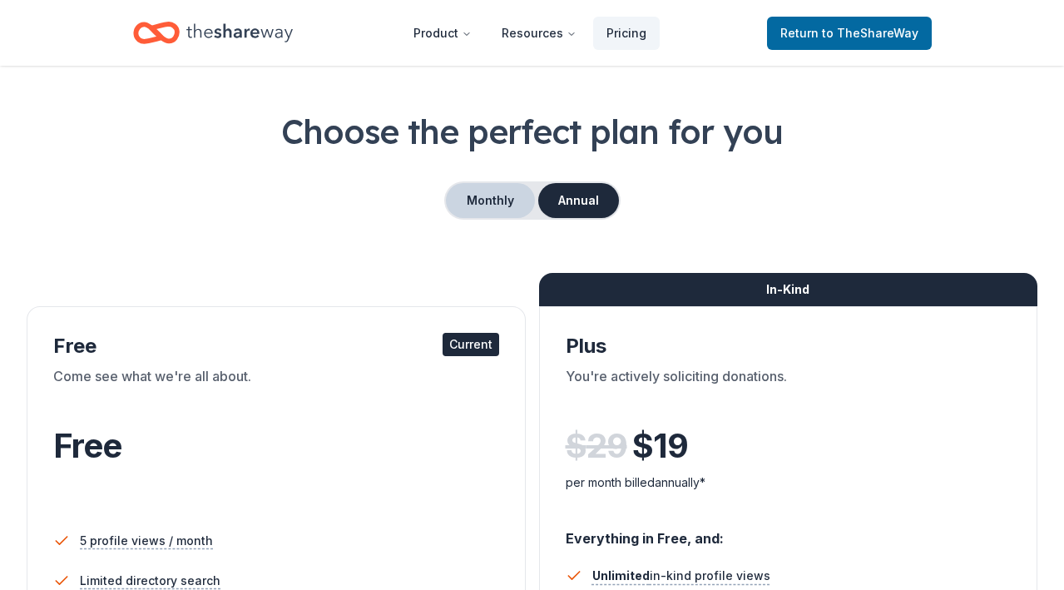
click at [479, 201] on button "Monthly" at bounding box center [490, 200] width 89 height 35
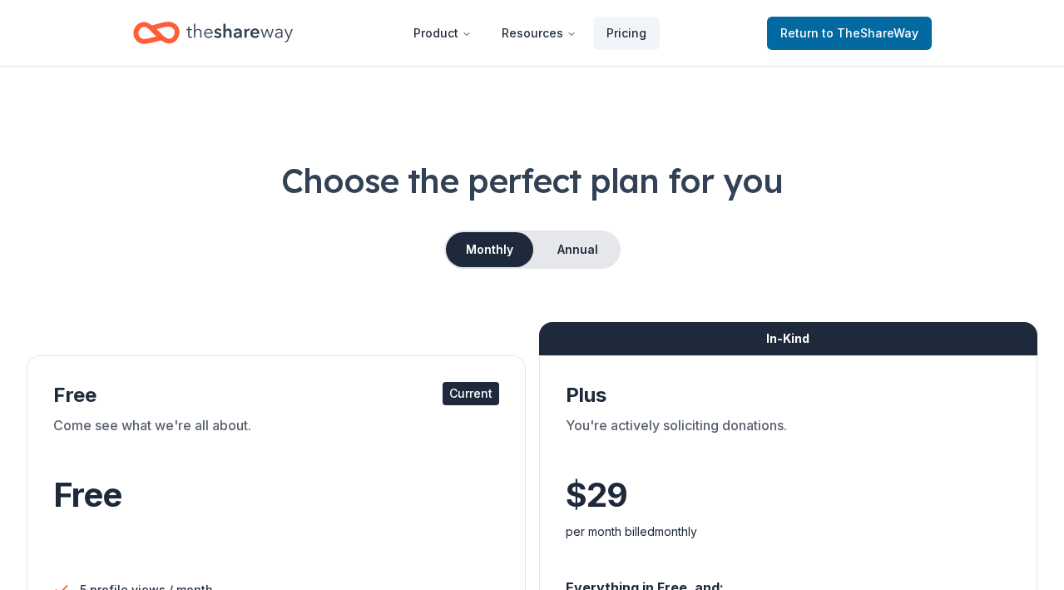
scroll to position [0, 0]
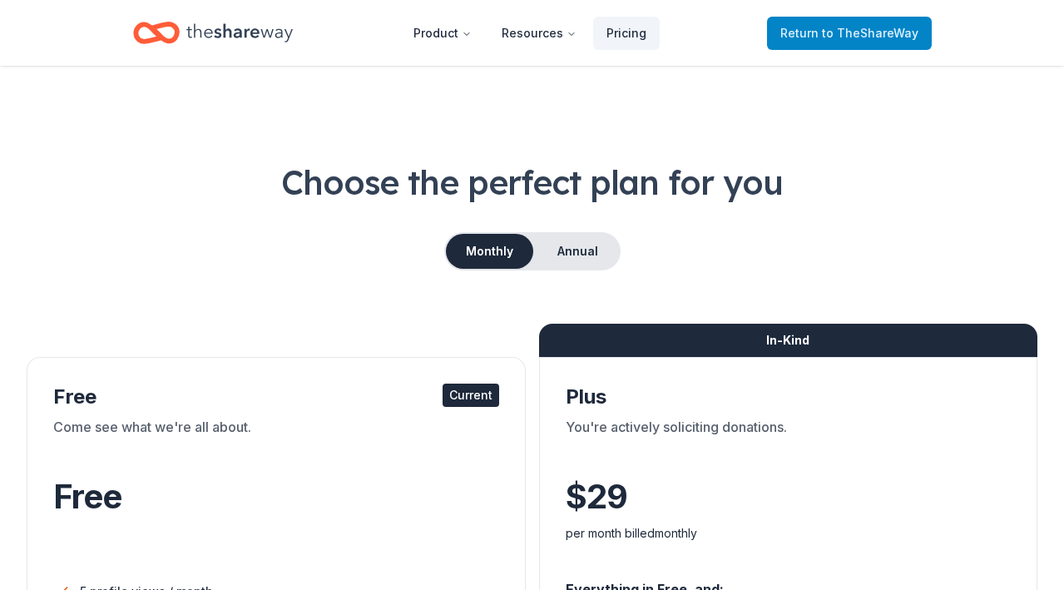
click at [829, 33] on span "to TheShareWay" at bounding box center [870, 33] width 97 height 14
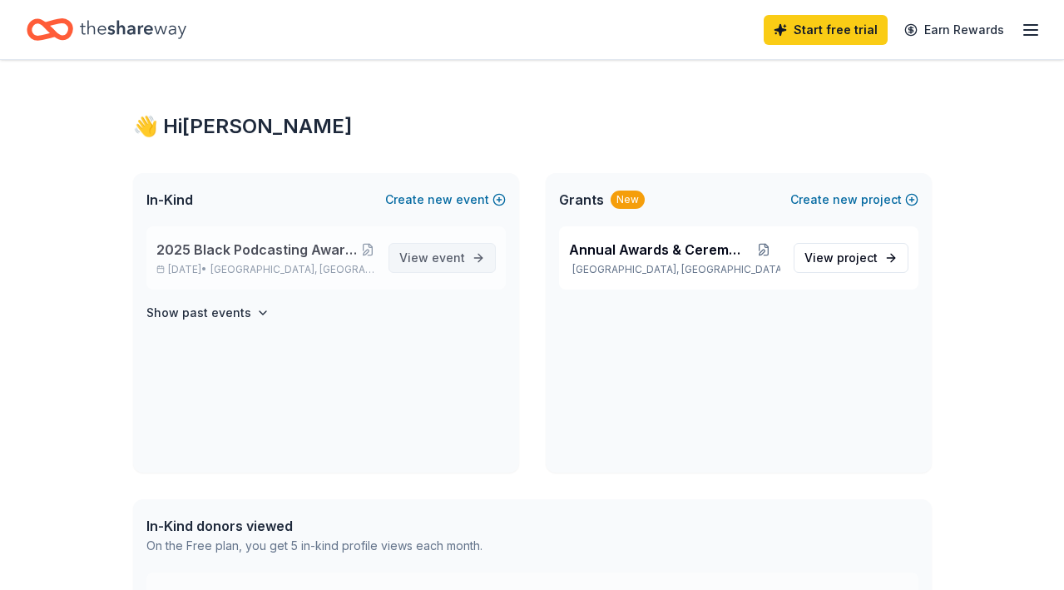
click at [436, 265] on span "View event" at bounding box center [432, 258] width 66 height 20
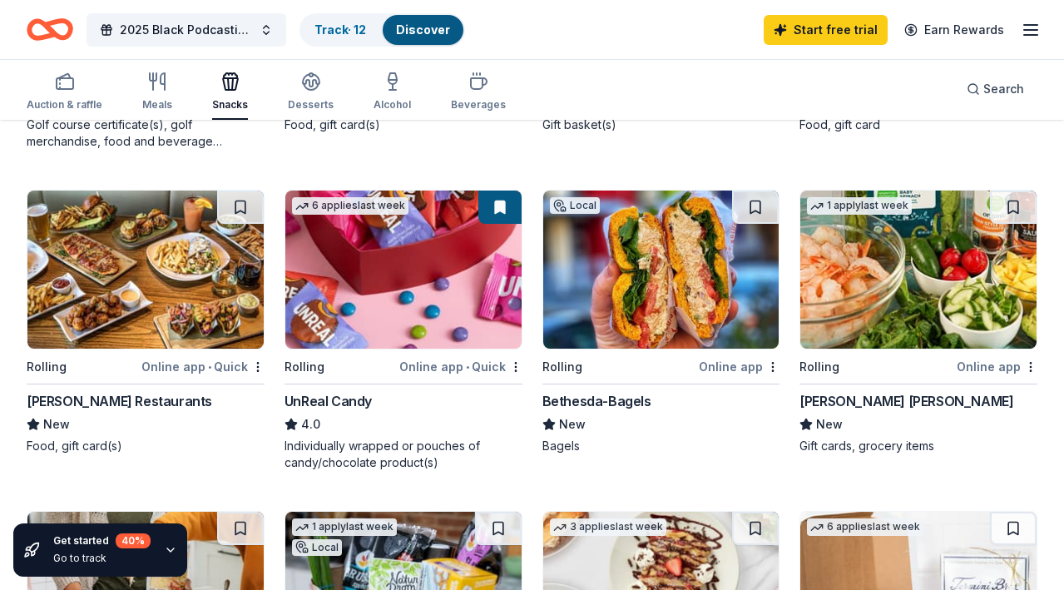
scroll to position [439, 0]
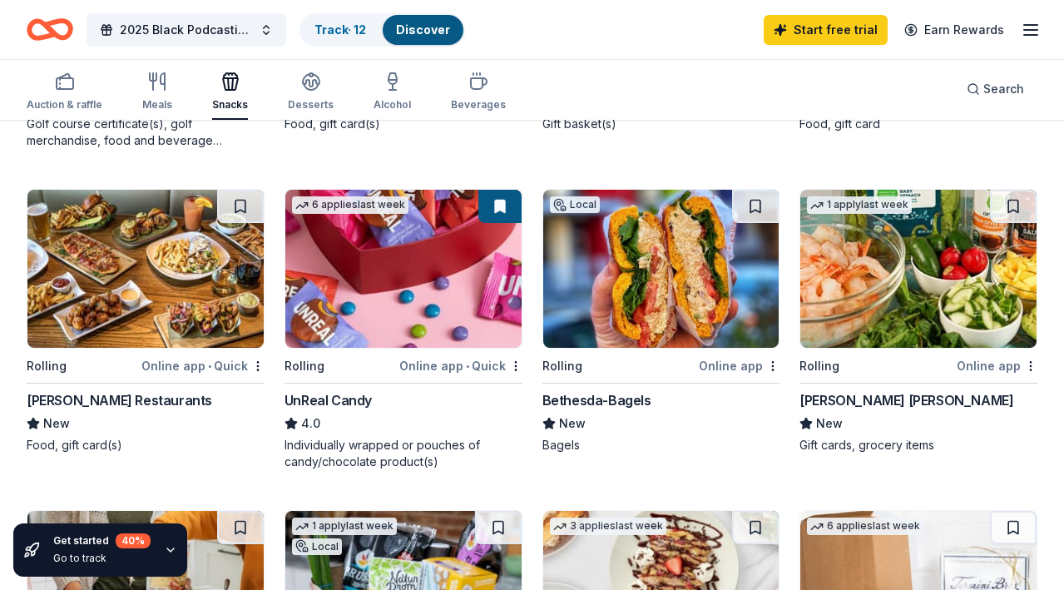
click at [285, 297] on img at bounding box center [403, 269] width 236 height 158
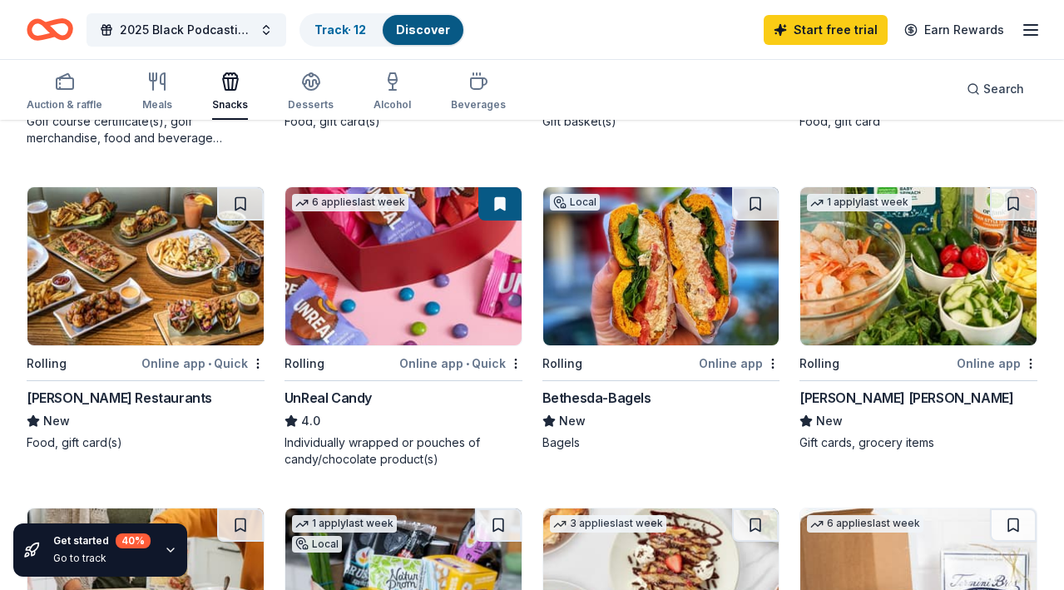
scroll to position [442, 0]
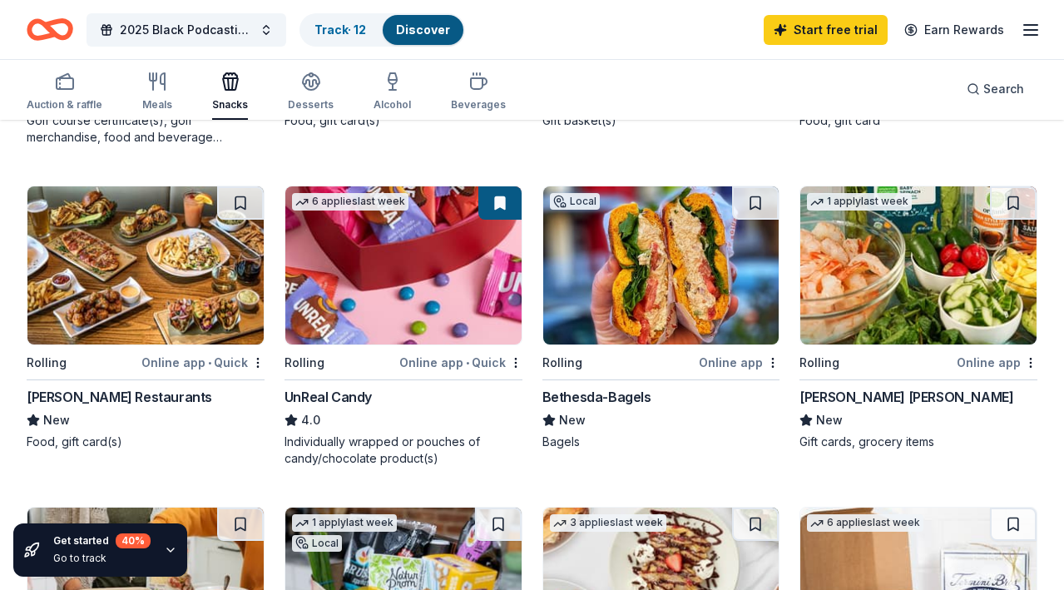
click at [264, 508] on img at bounding box center [145, 587] width 236 height 158
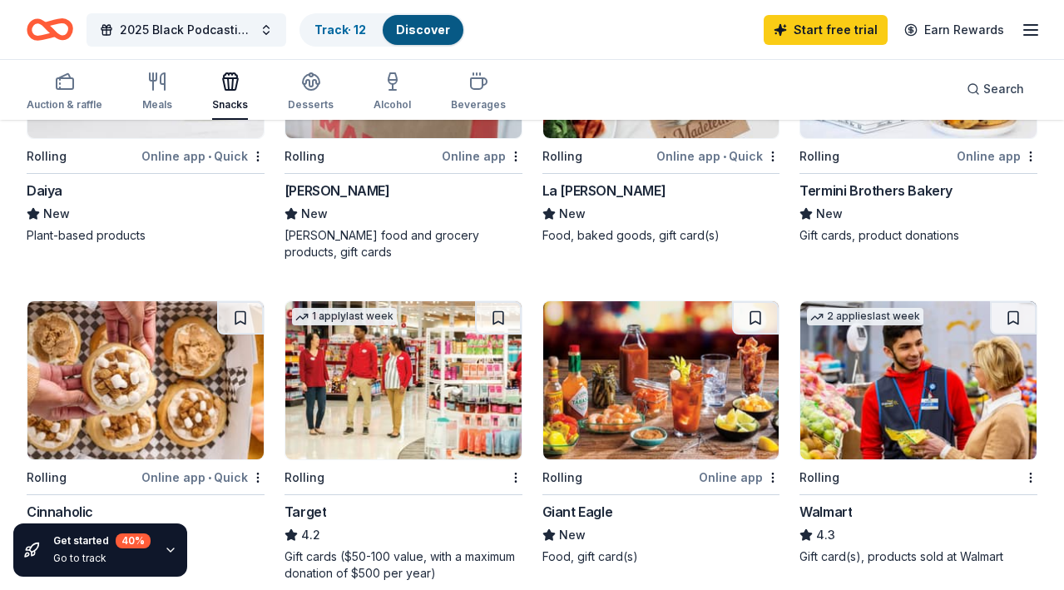
scroll to position [769, 0]
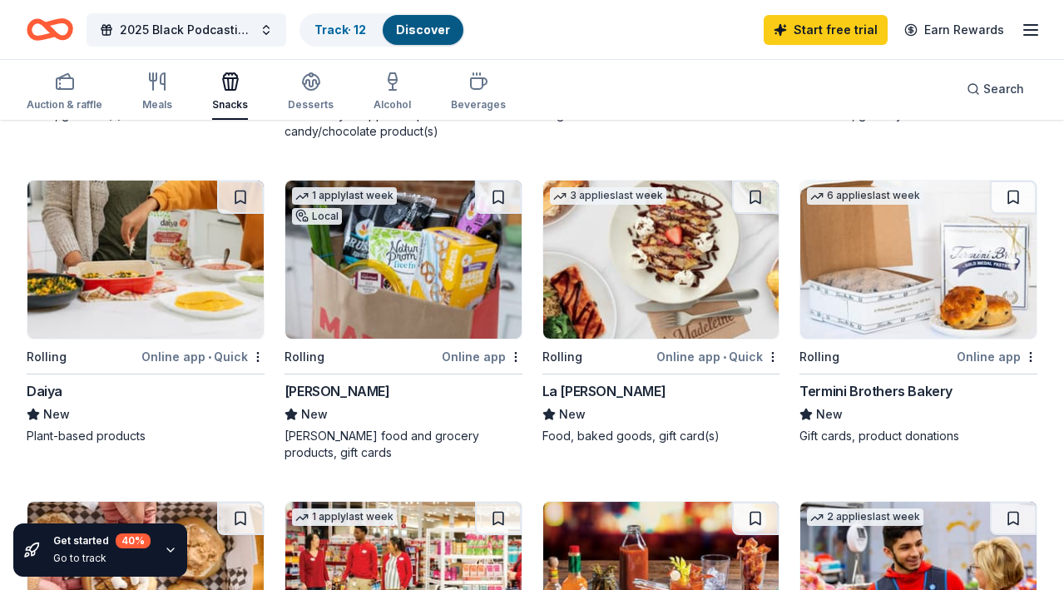
click at [264, 502] on img at bounding box center [145, 581] width 236 height 158
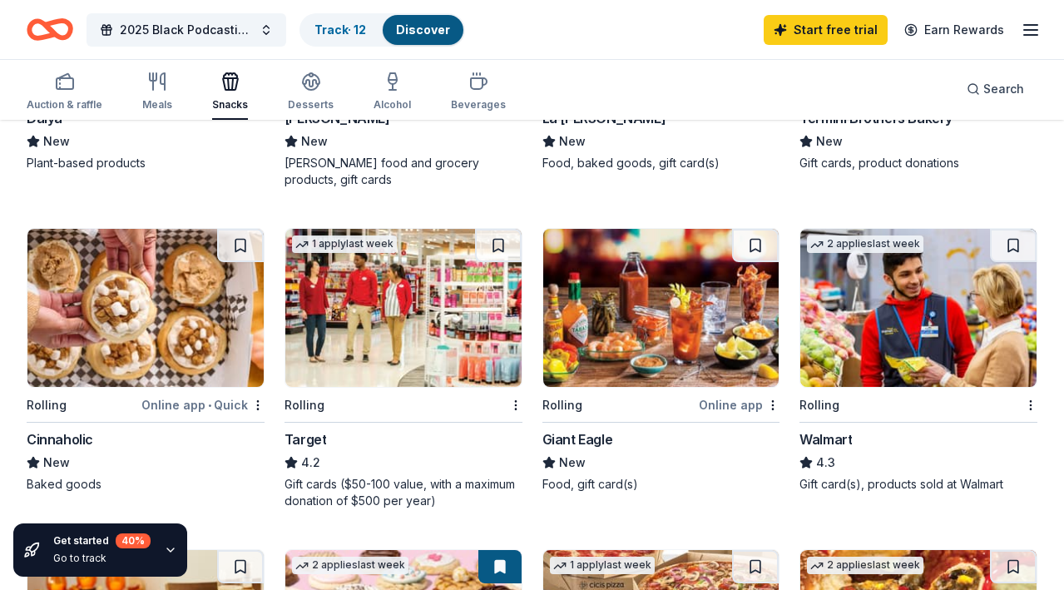
scroll to position [893, 0]
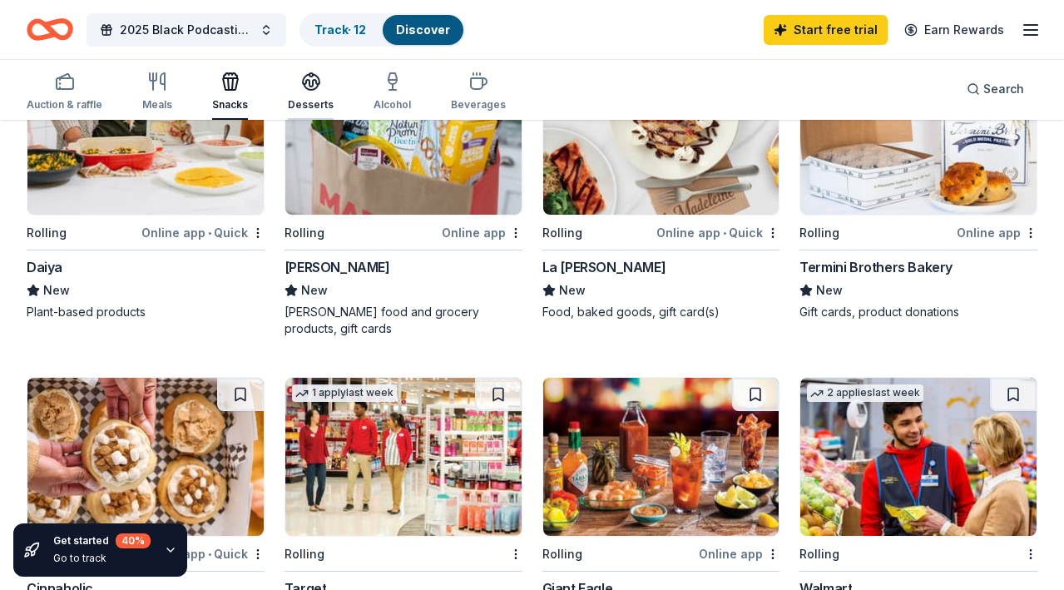
click at [310, 83] on icon "button" at bounding box center [311, 82] width 20 height 20
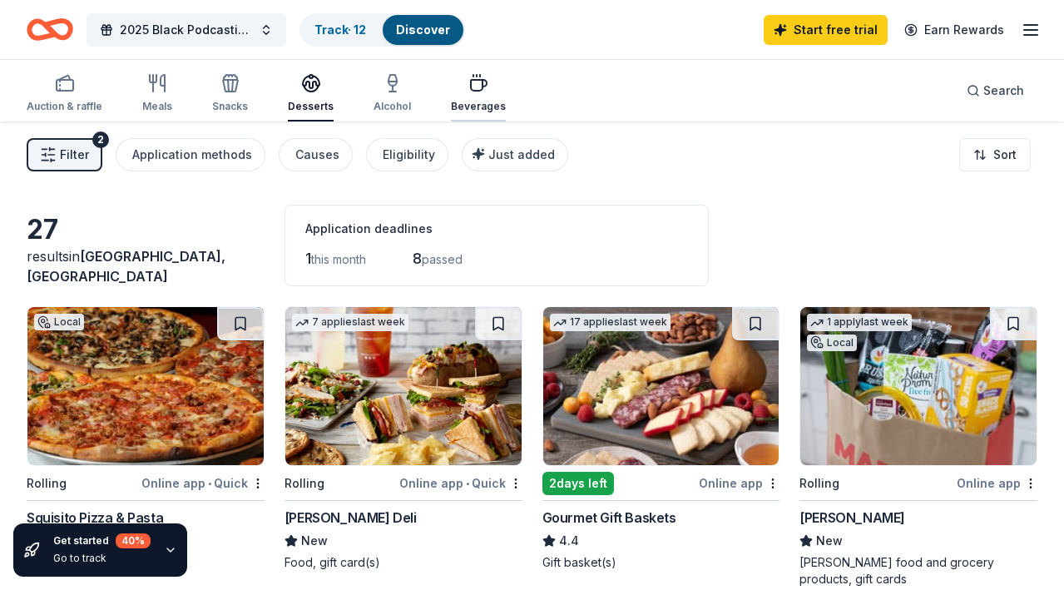
click at [494, 94] on div "Beverages" at bounding box center [478, 93] width 55 height 40
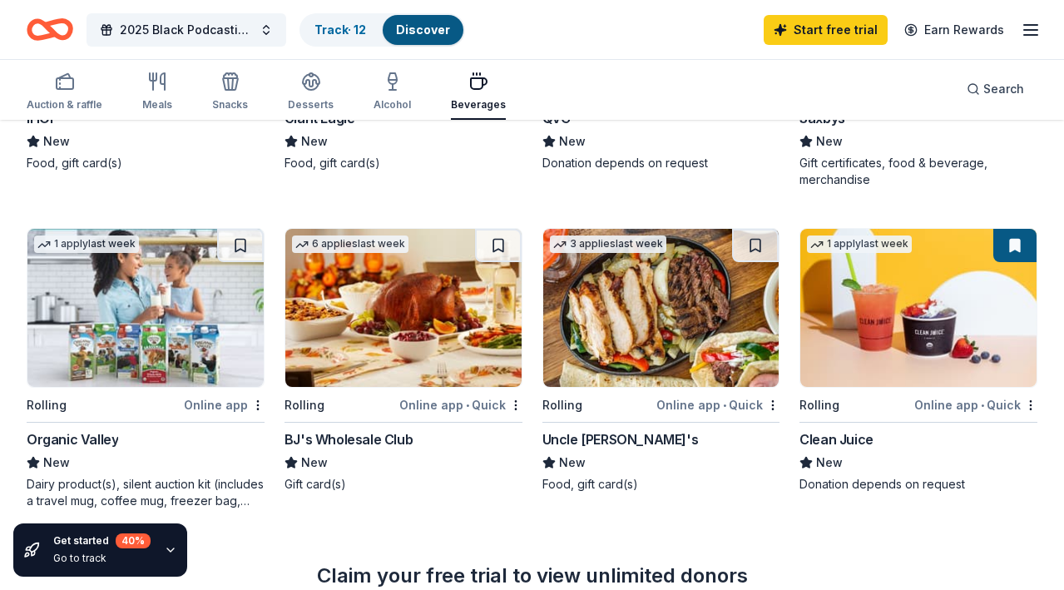
scroll to position [1362, 0]
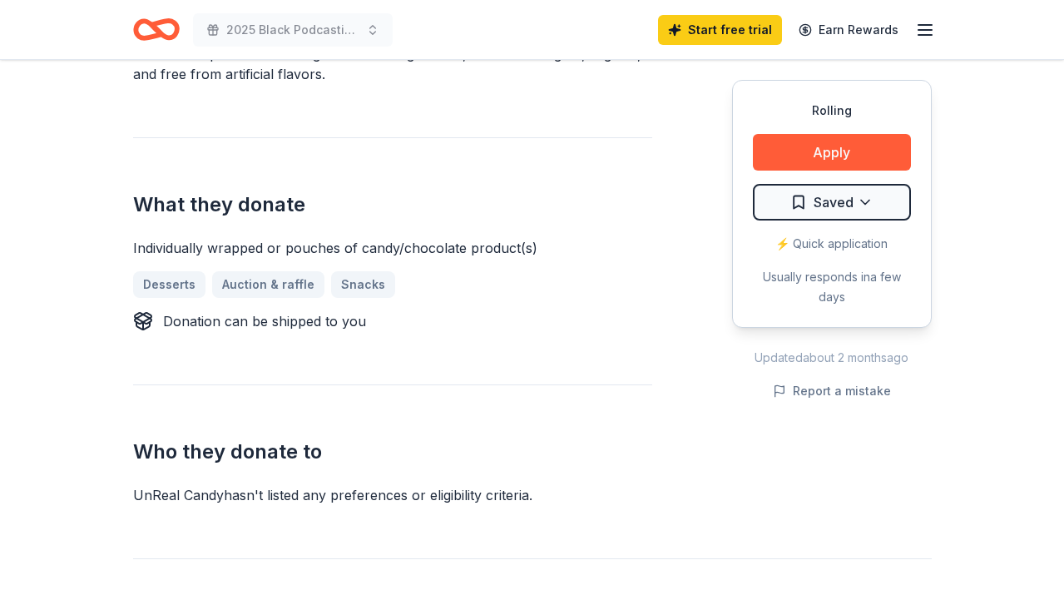
scroll to position [539, 0]
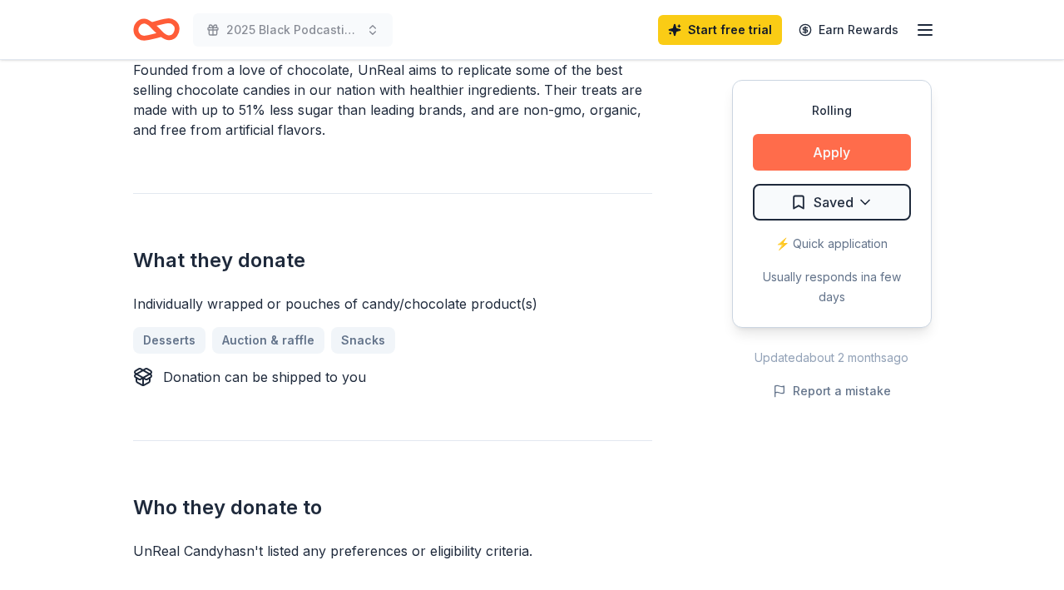
click at [830, 159] on button "Apply" at bounding box center [832, 152] width 158 height 37
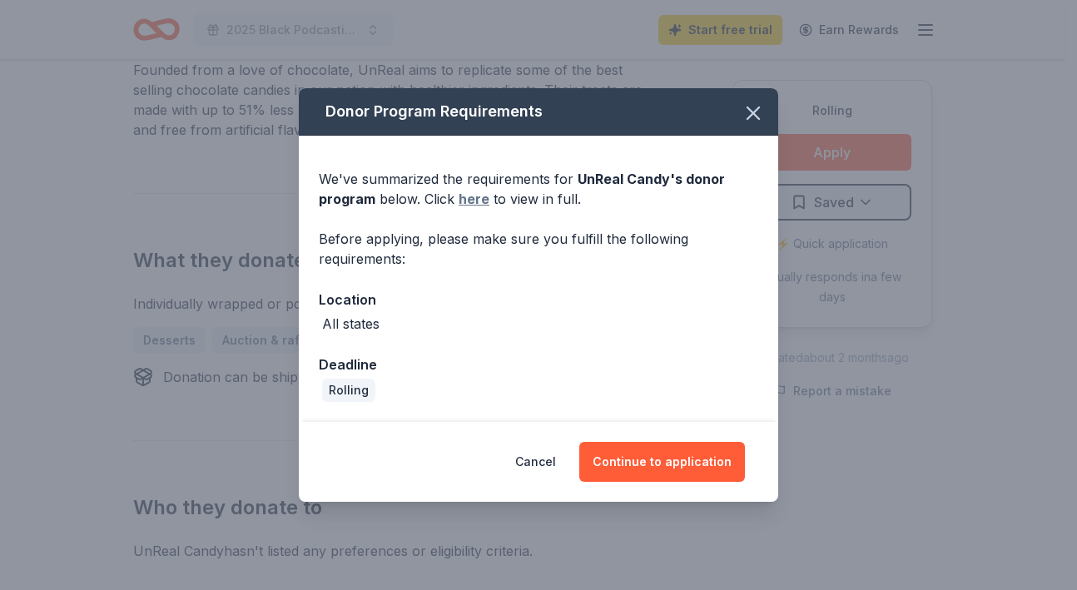
click at [471, 202] on link "here" at bounding box center [474, 199] width 31 height 20
click at [749, 119] on icon "button" at bounding box center [752, 113] width 23 height 23
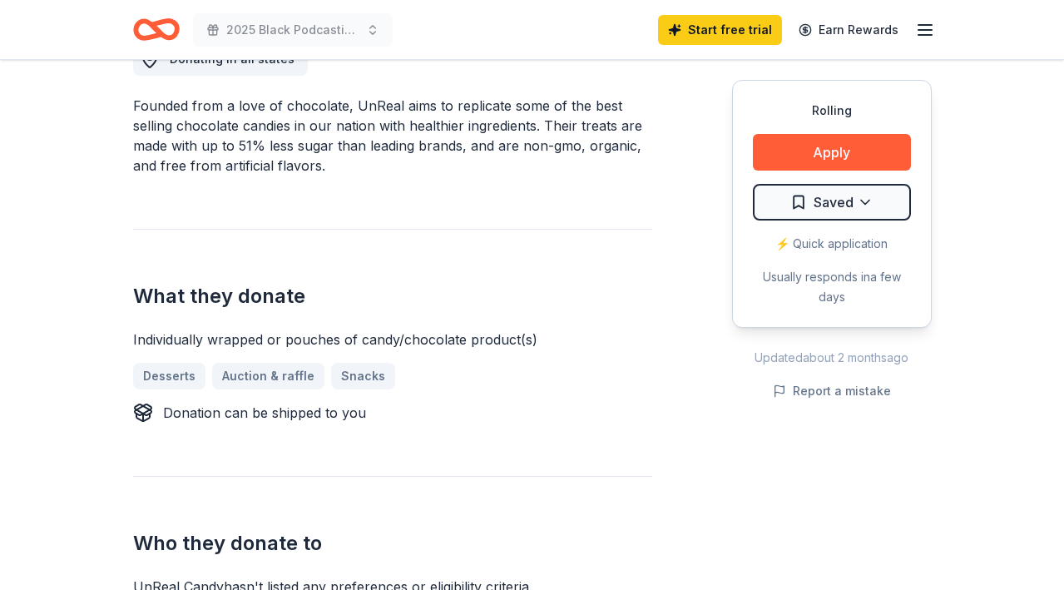
scroll to position [518, 0]
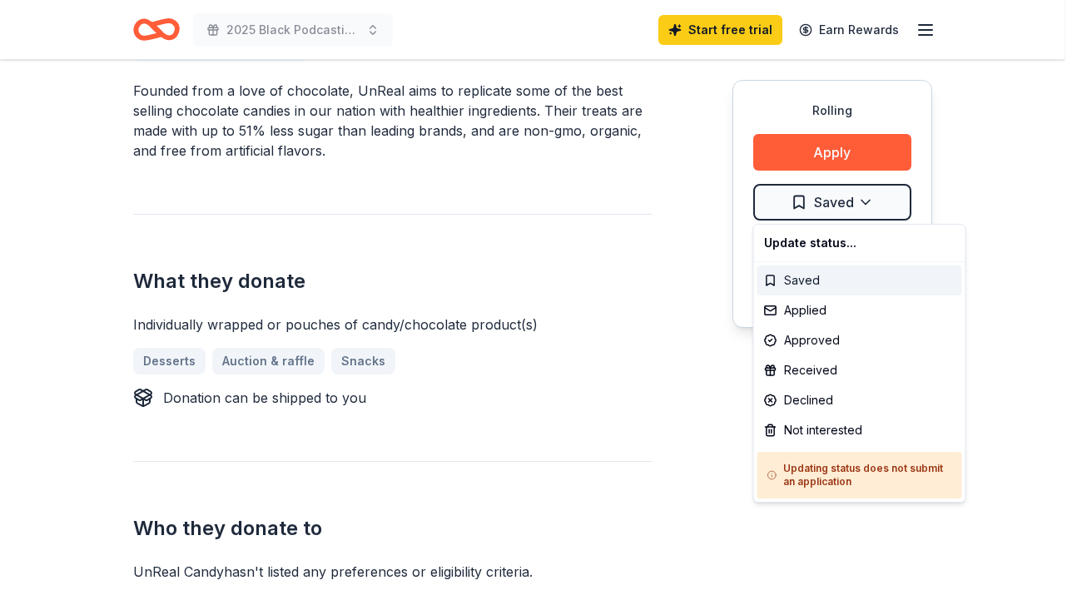
click at [810, 275] on div "Saved" at bounding box center [859, 280] width 205 height 30
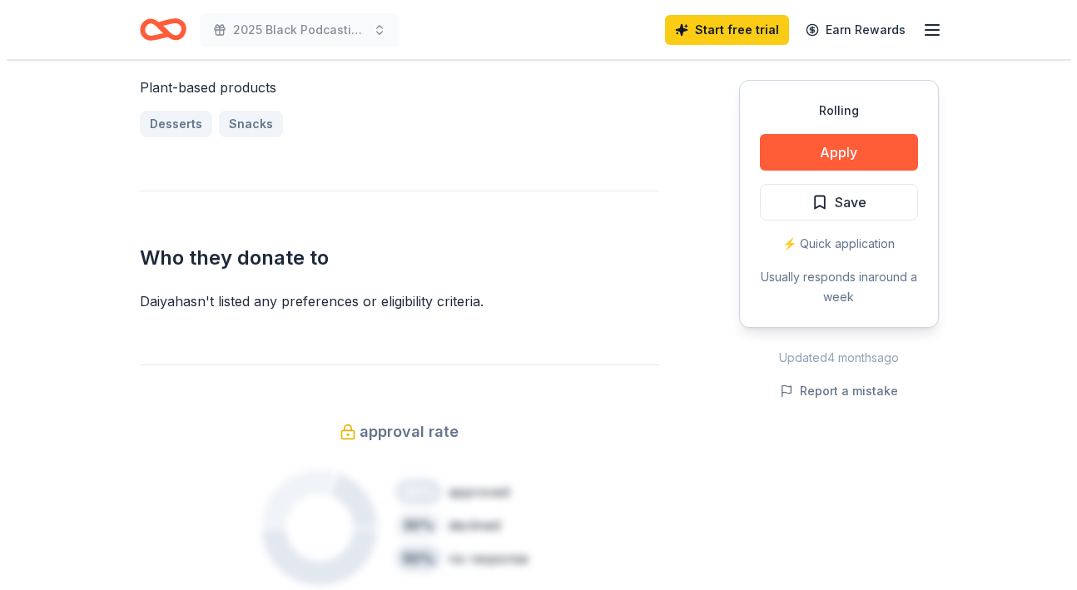
scroll to position [771, 0]
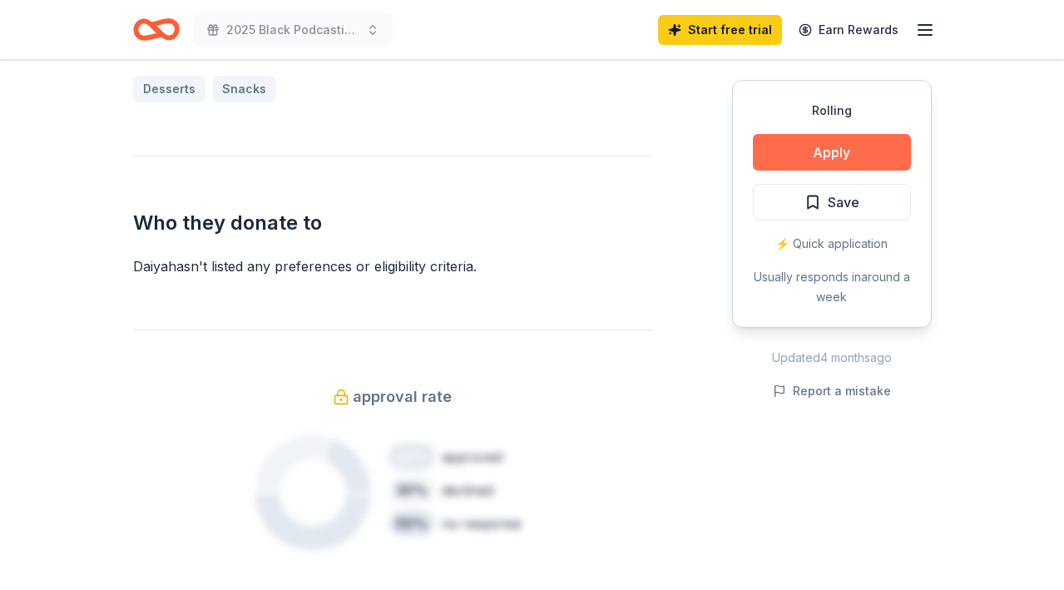
click at [772, 150] on button "Apply" at bounding box center [832, 152] width 158 height 37
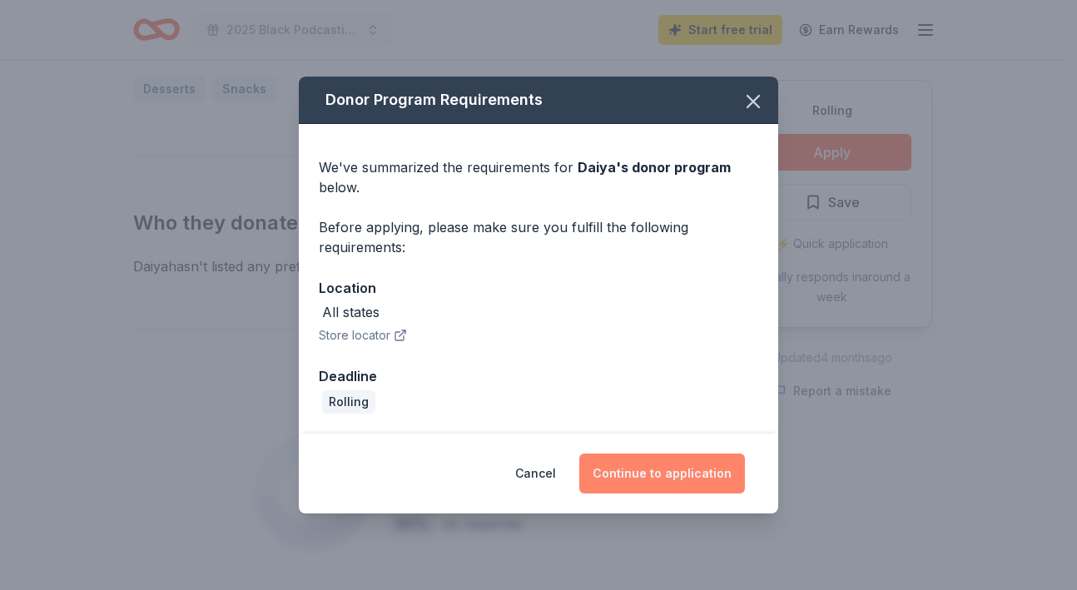
click at [642, 467] on button "Continue to application" at bounding box center [662, 474] width 166 height 40
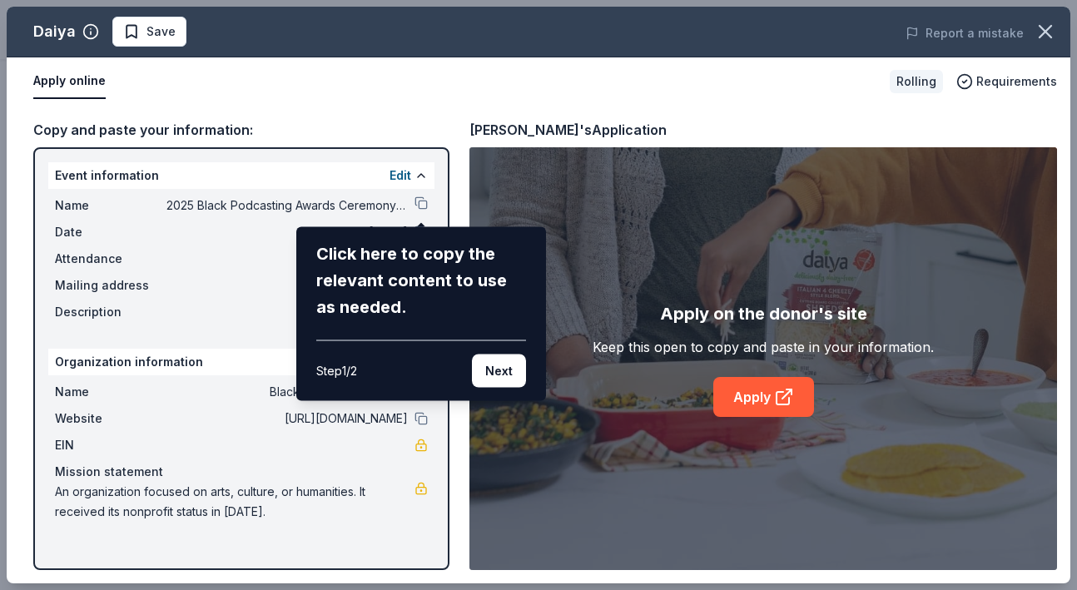
click at [418, 77] on div "Daiya Save Report a mistake Apply online Rolling Requirements Copy and paste yo…" at bounding box center [538, 295] width 1063 height 577
click at [507, 369] on button "Next" at bounding box center [499, 370] width 54 height 33
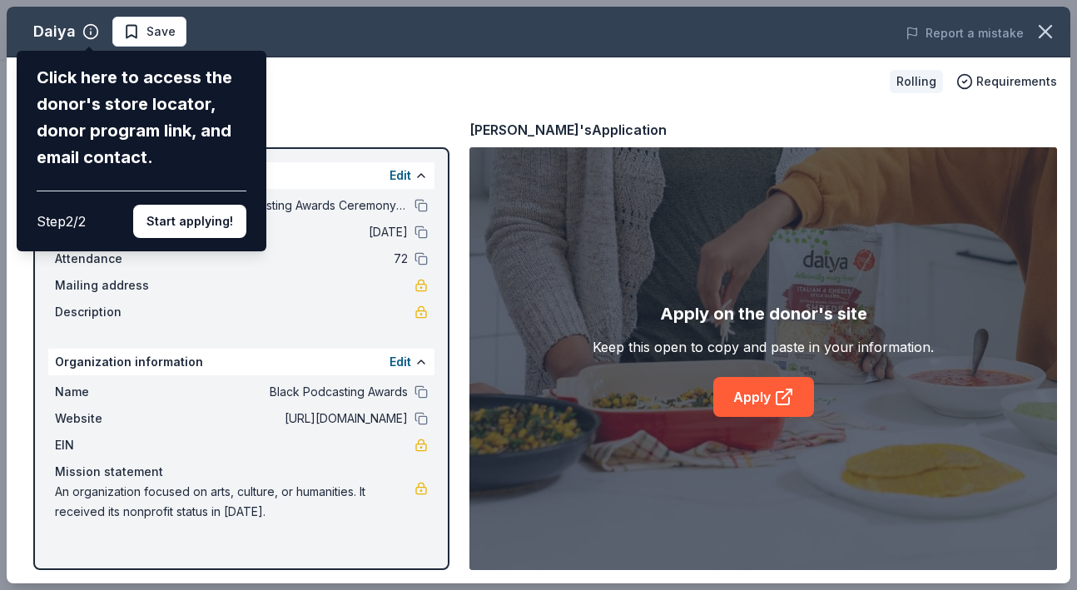
click at [191, 223] on button "Start applying!" at bounding box center [189, 221] width 113 height 33
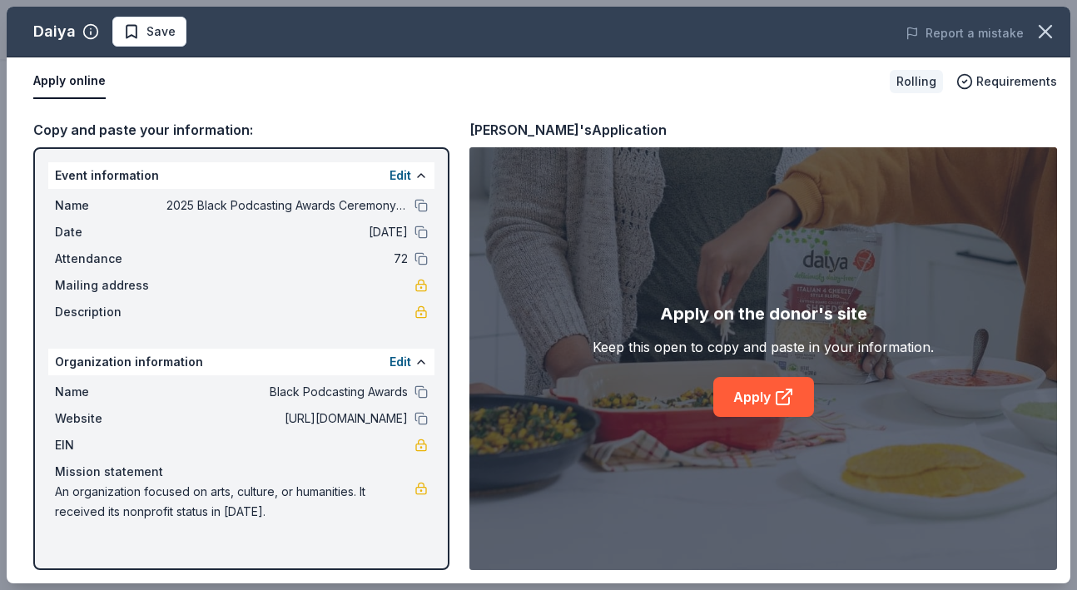
click at [780, 399] on div "Daiya Save Report a mistake Apply online Rolling Requirements Copy and paste yo…" at bounding box center [538, 295] width 1063 height 577
click at [760, 404] on div "Daiya Save Report a mistake Apply online Rolling Requirements Copy and paste yo…" at bounding box center [538, 295] width 1063 height 577
click at [781, 397] on div "Daiya Save Report a mistake Apply online Rolling Requirements Copy and paste yo…" at bounding box center [538, 295] width 1063 height 577
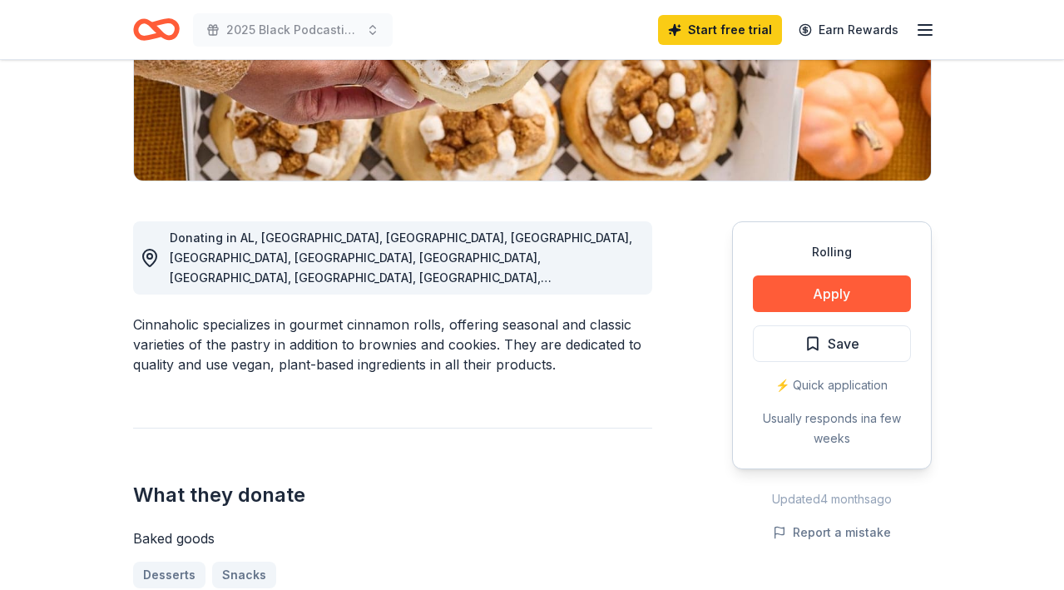
scroll to position [378, 0]
